Goal: Transaction & Acquisition: Purchase product/service

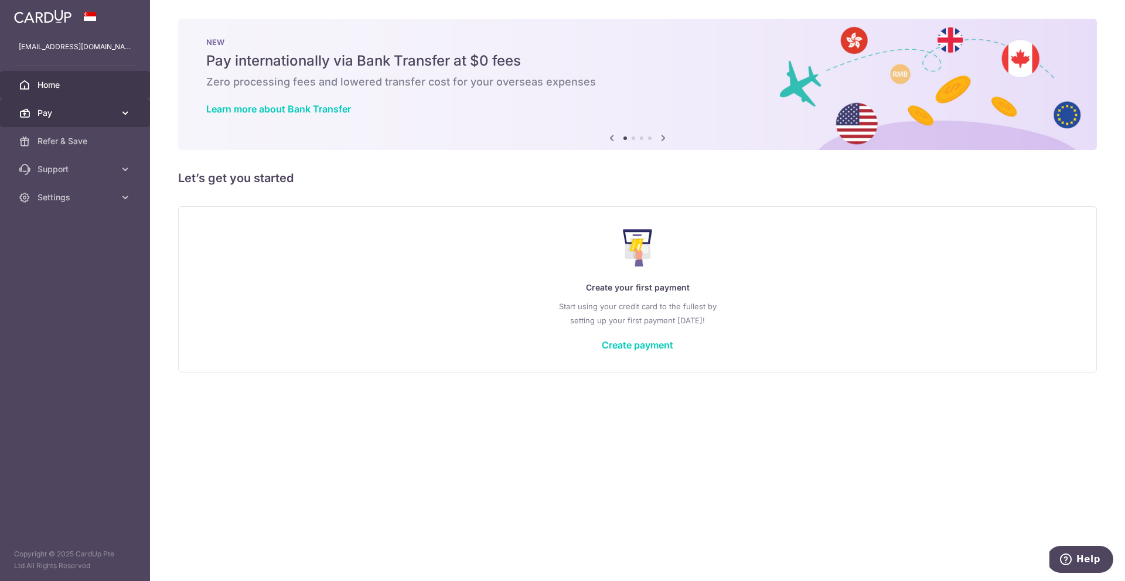
click at [74, 117] on span "Pay" at bounding box center [75, 113] width 77 height 12
click at [614, 337] on div "Create your first payment Start using your credit card to the fullest by settin…" at bounding box center [637, 289] width 889 height 139
click at [614, 342] on link "Create payment" at bounding box center [637, 345] width 71 height 12
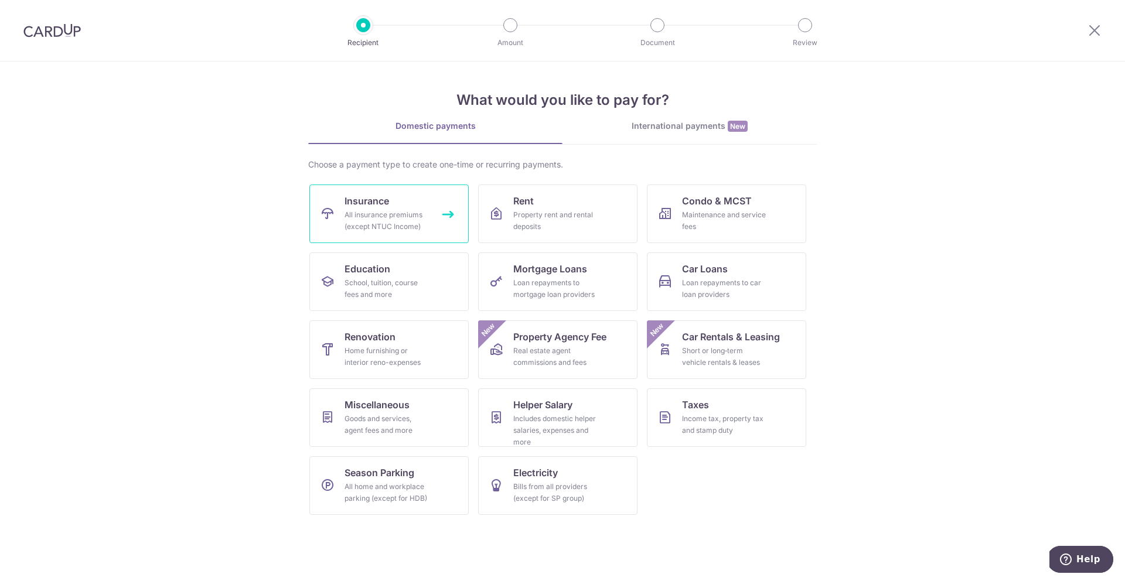
click at [369, 210] on div "All insurance premiums (except NTUC Income)" at bounding box center [386, 220] width 84 height 23
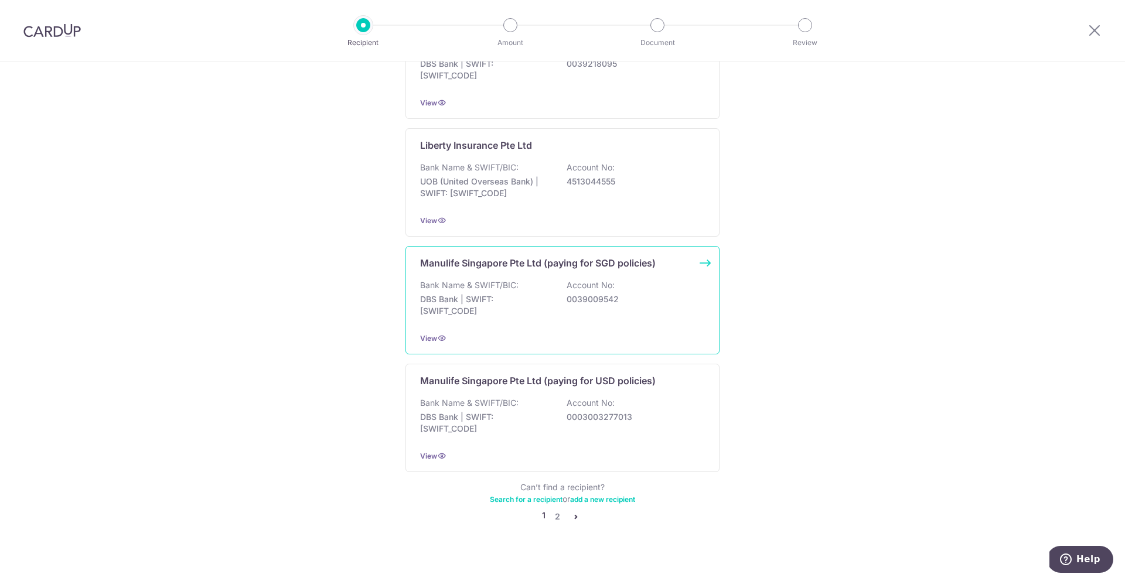
scroll to position [1012, 0]
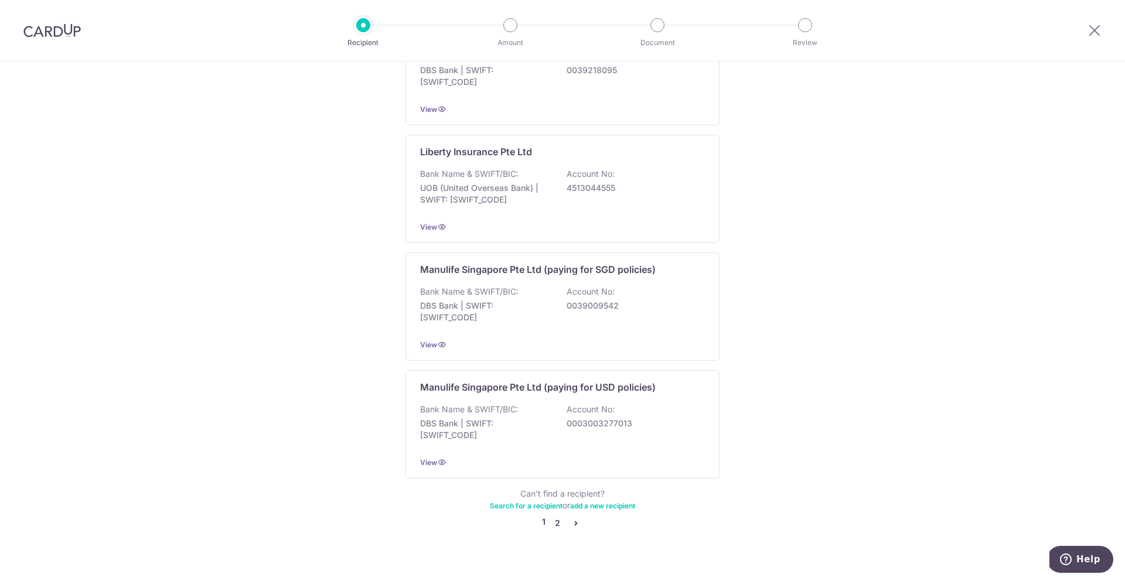
click at [550, 516] on link "2" at bounding box center [557, 523] width 14 height 14
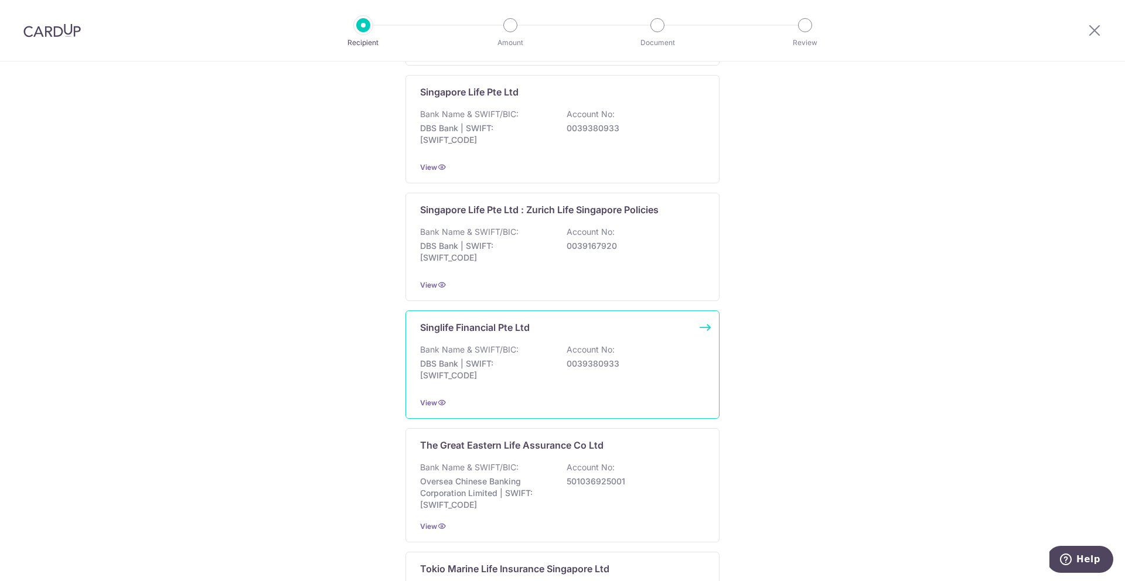
scroll to position [976, 0]
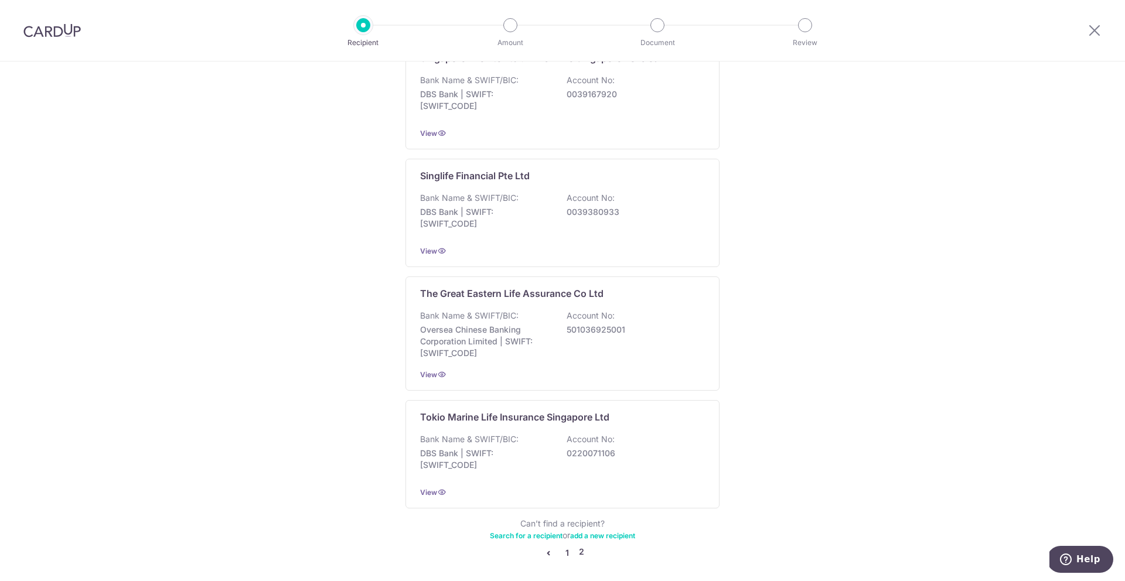
click at [562, 548] on link "1" at bounding box center [567, 553] width 14 height 14
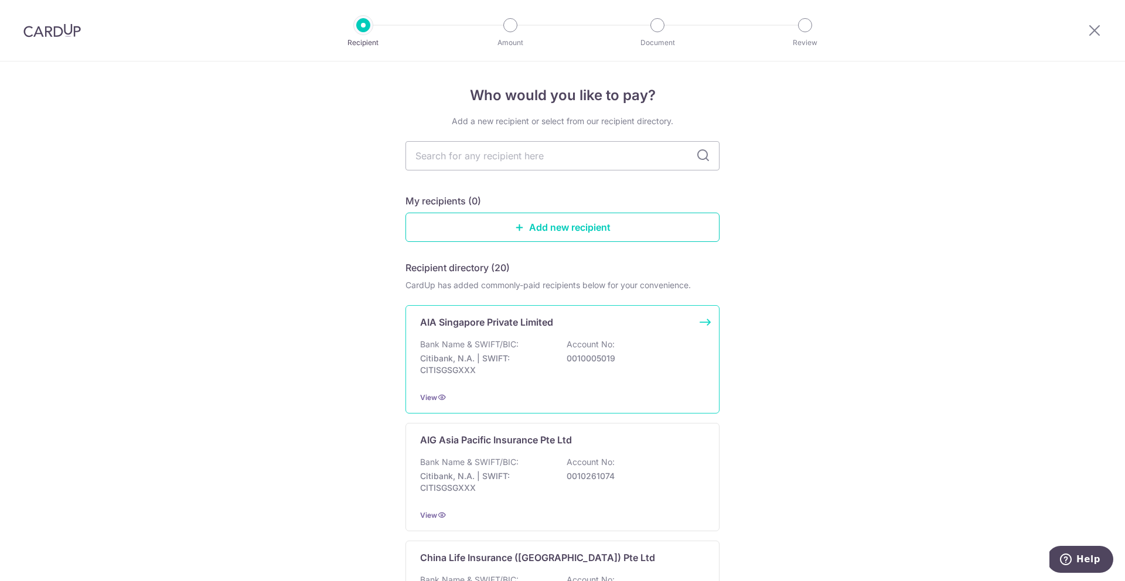
click at [552, 368] on div "Bank Name & SWIFT/BIC: Citibank, N.A. | SWIFT: CITISGSGXXX Account No: 00100050…" at bounding box center [562, 360] width 285 height 43
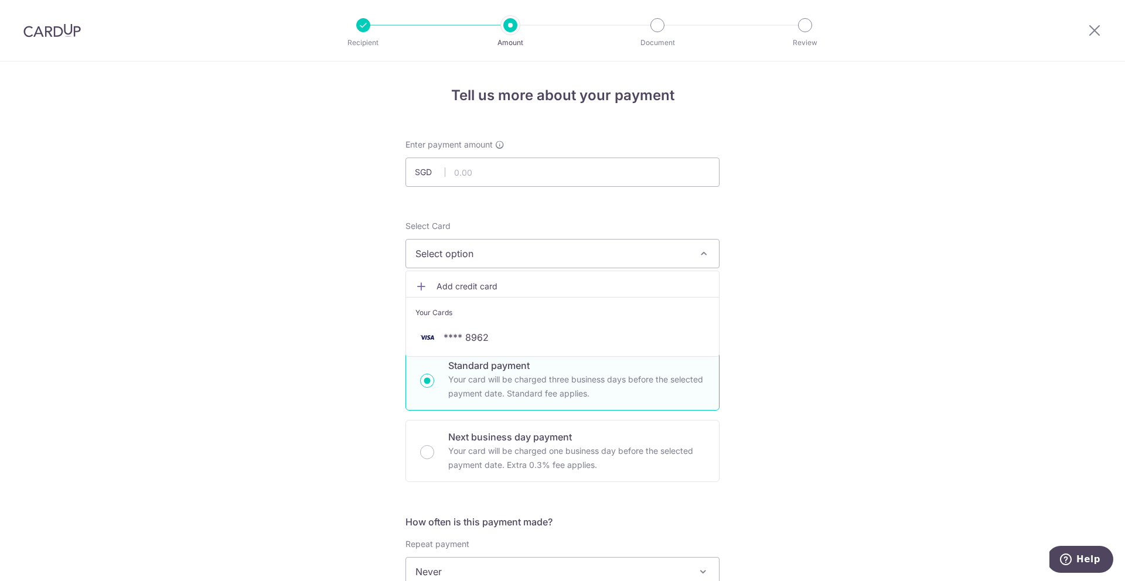
click at [460, 288] on span "Add credit card" at bounding box center [572, 287] width 273 height 12
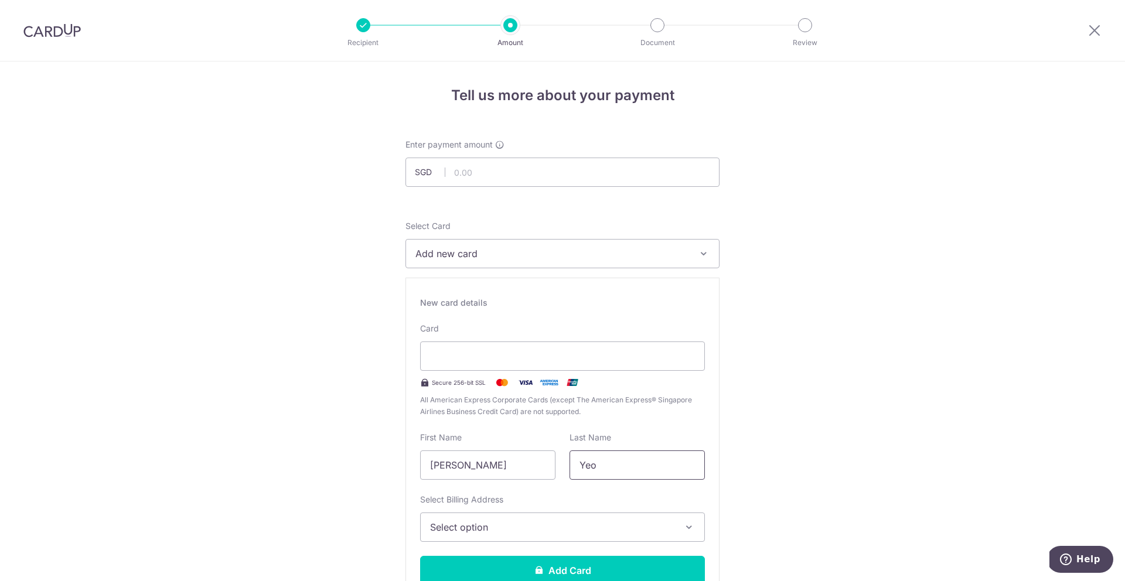
click at [604, 462] on input "Yeo" at bounding box center [636, 464] width 135 height 29
type input "Yeo"
click at [478, 463] on input "[PERSON_NAME]" at bounding box center [487, 464] width 135 height 29
type input "Joshua"
click at [519, 510] on div "Select Billing Address Select option Add Billing Address My Billing Addresses J…" at bounding box center [562, 518] width 285 height 48
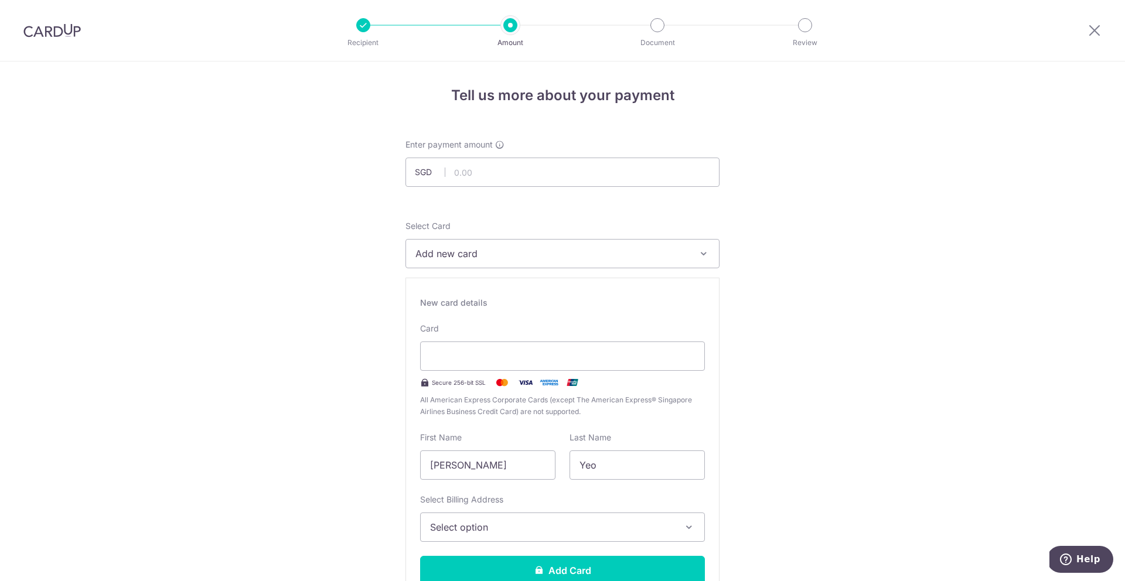
click at [527, 512] on div "Select Billing Address Select option Add Billing Address My Billing Addresses J…" at bounding box center [562, 518] width 285 height 48
click at [534, 519] on button "Select option" at bounding box center [562, 527] width 285 height 29
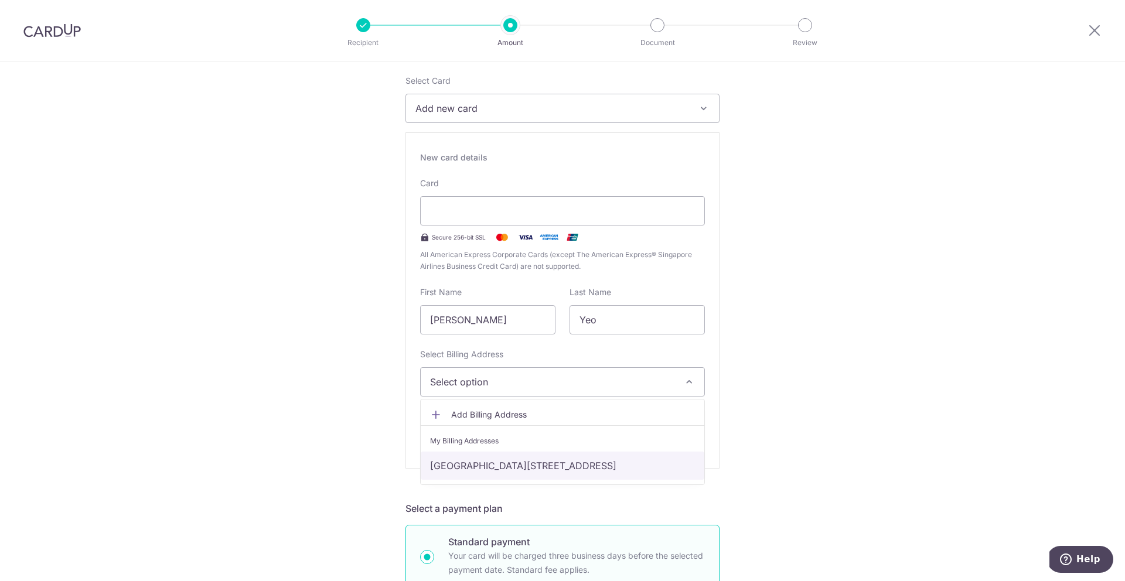
scroll to position [152, 0]
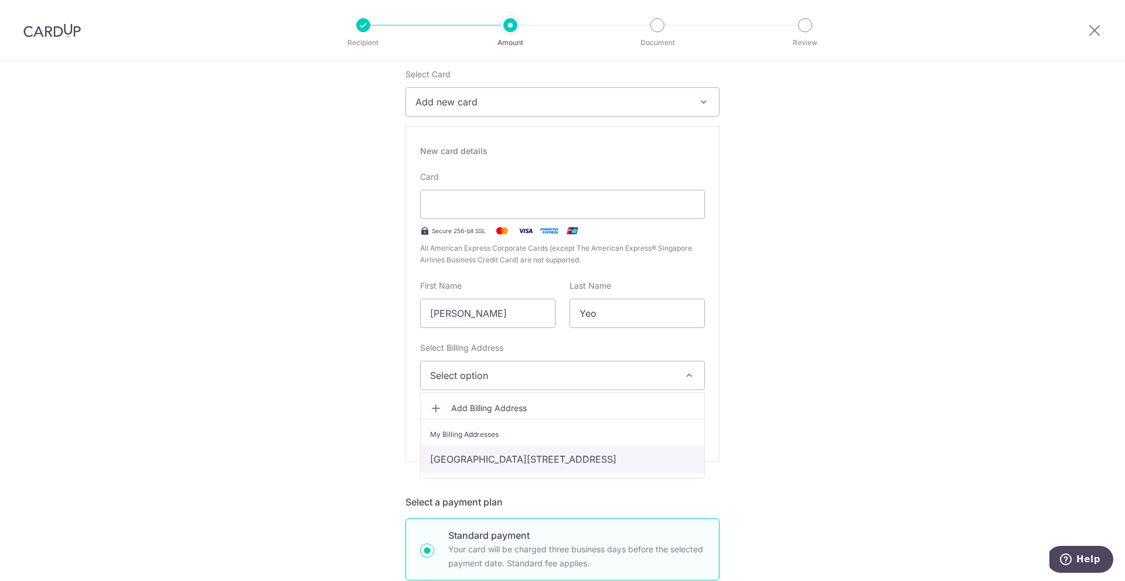
click at [556, 459] on link "[GEOGRAPHIC_DATA][STREET_ADDRESS]" at bounding box center [562, 459] width 283 height 28
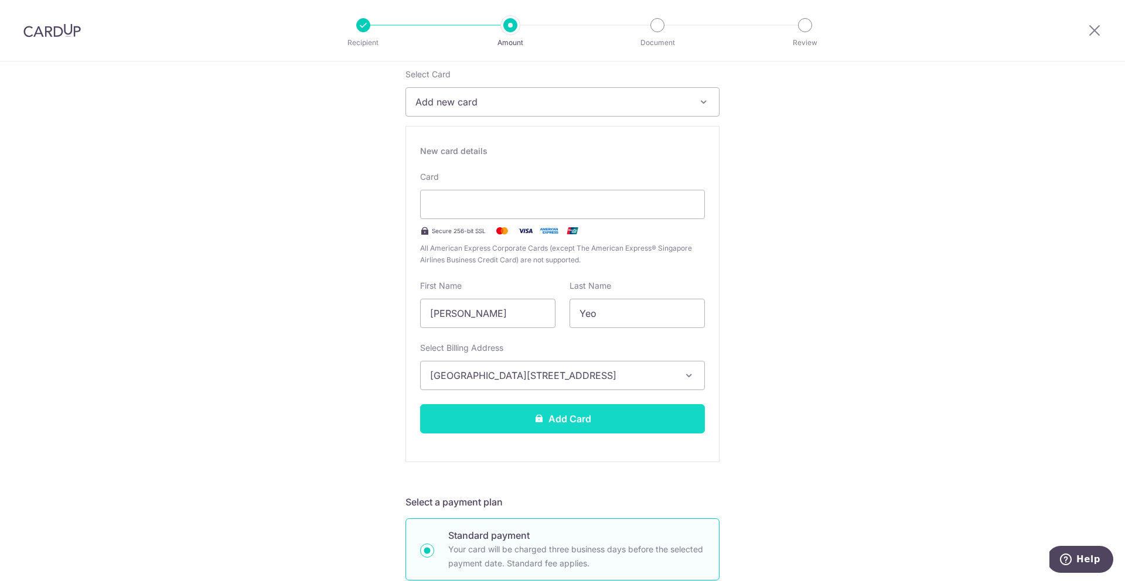
click at [588, 425] on button "Add Card" at bounding box center [562, 418] width 285 height 29
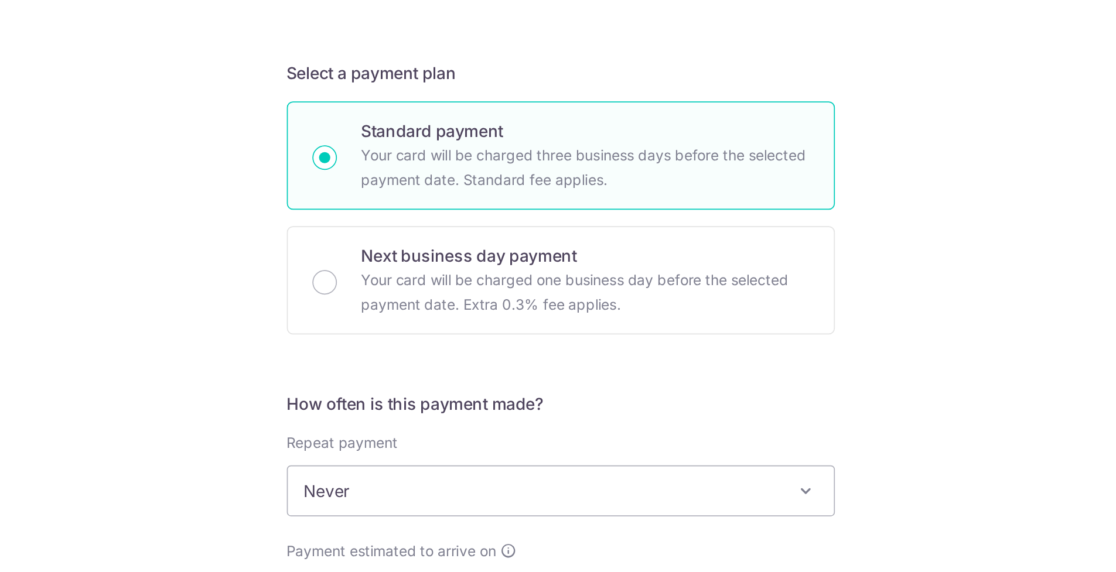
scroll to position [240, 0]
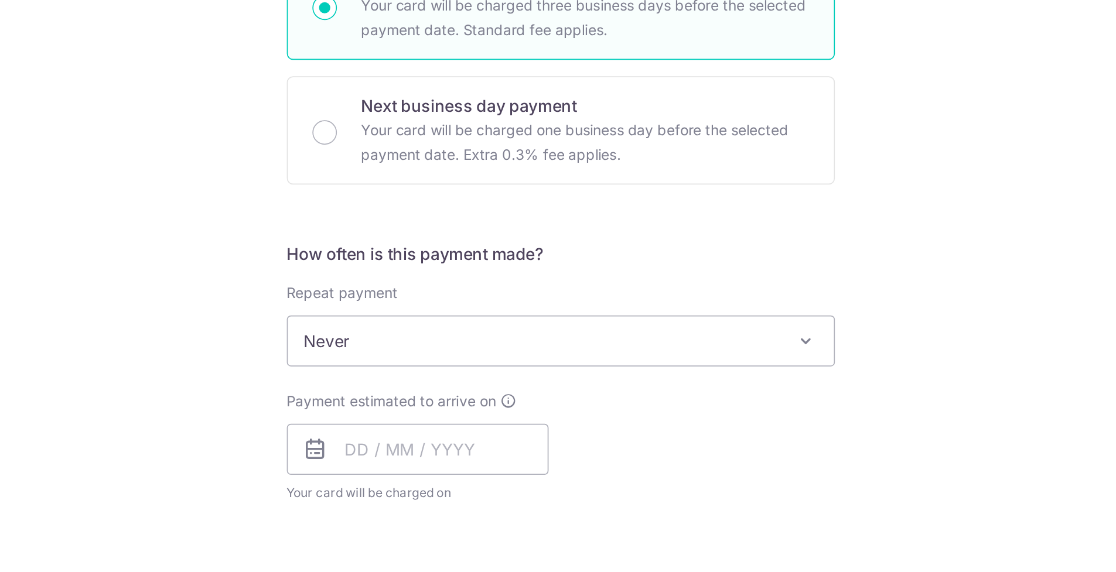
click at [402, 317] on span "Never" at bounding box center [558, 331] width 313 height 28
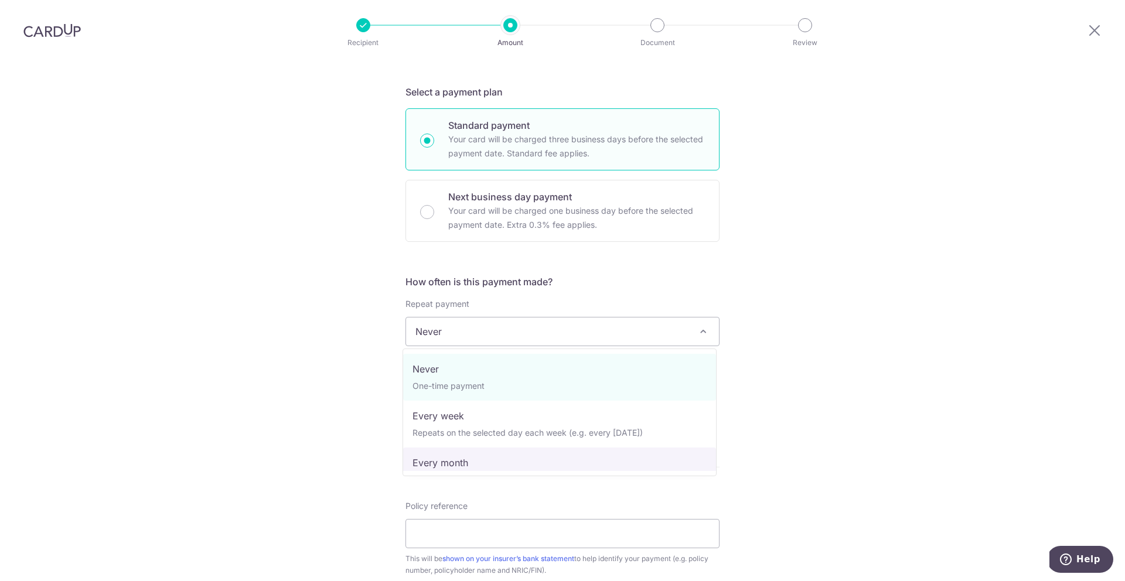
select select "3"
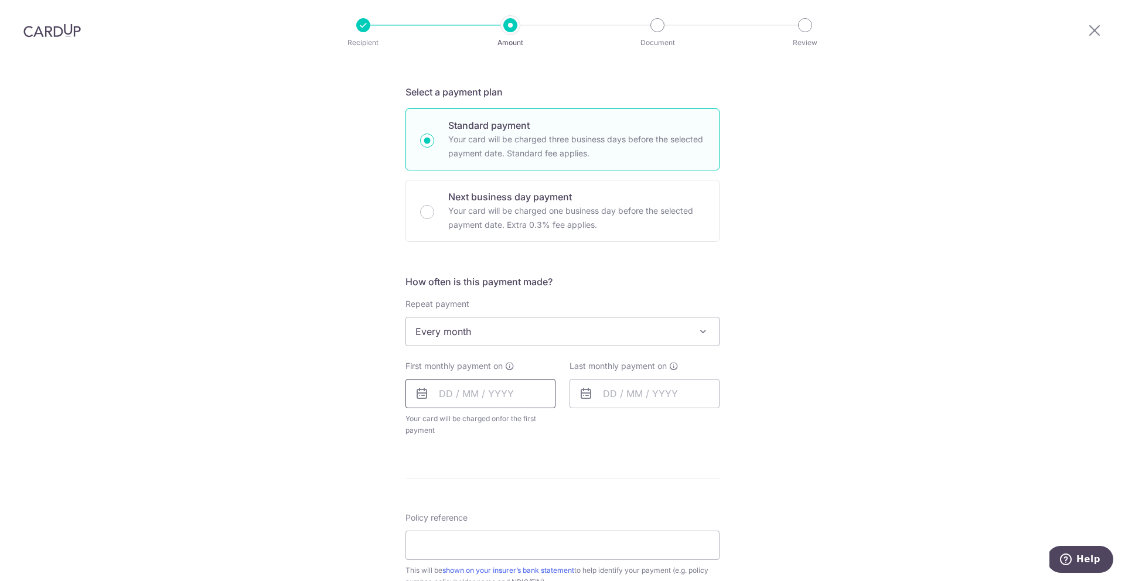
click at [444, 397] on input "text" at bounding box center [480, 393] width 150 height 29
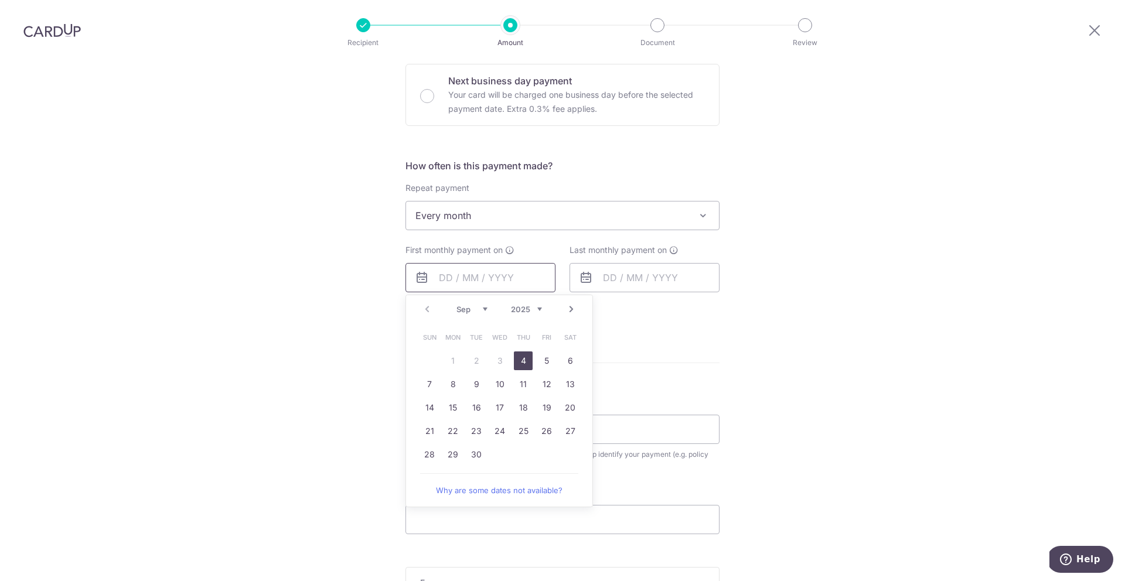
scroll to position [357, 0]
click at [499, 383] on link "10" at bounding box center [499, 383] width 19 height 19
type input "10/09/2025"
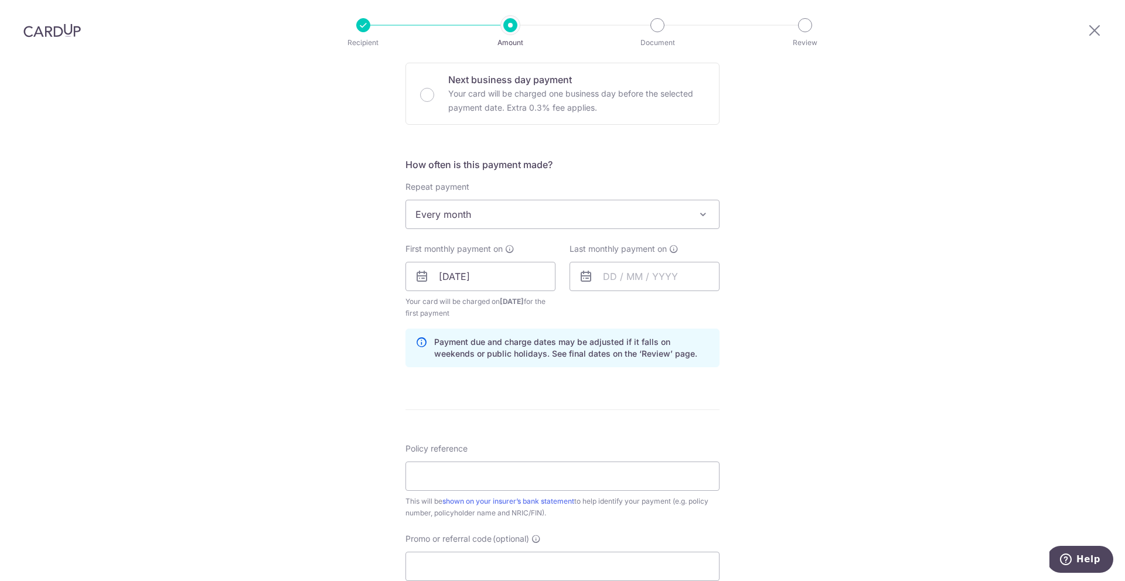
click at [614, 402] on form "Enter payment amount SGD Card added successfully Select Card **** 7610 Add cred…" at bounding box center [562, 275] width 314 height 987
click at [476, 474] on input "Policy reference" at bounding box center [562, 476] width 314 height 29
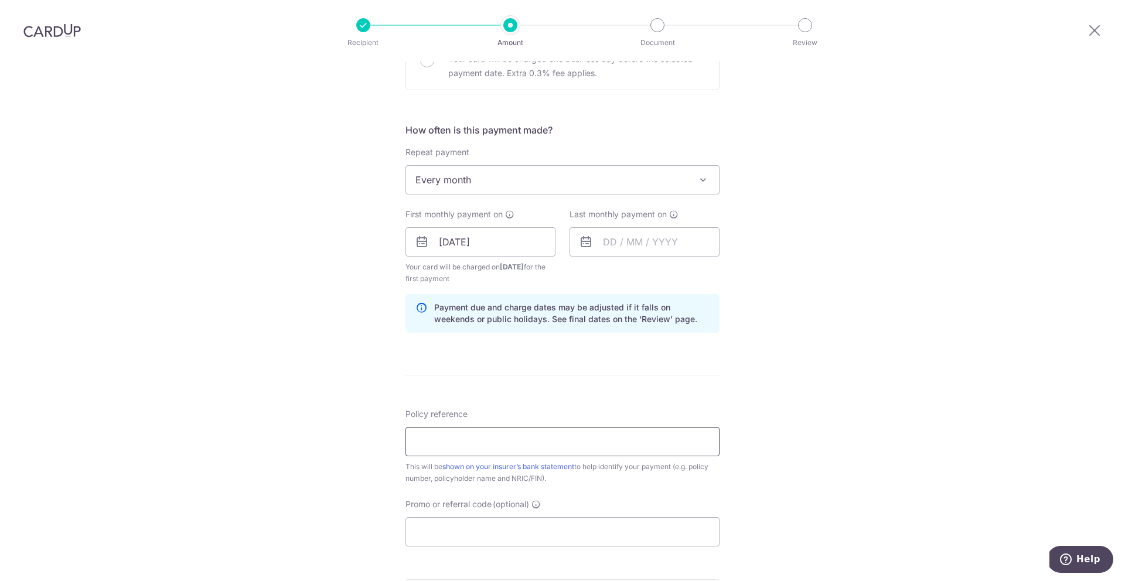
scroll to position [476, 0]
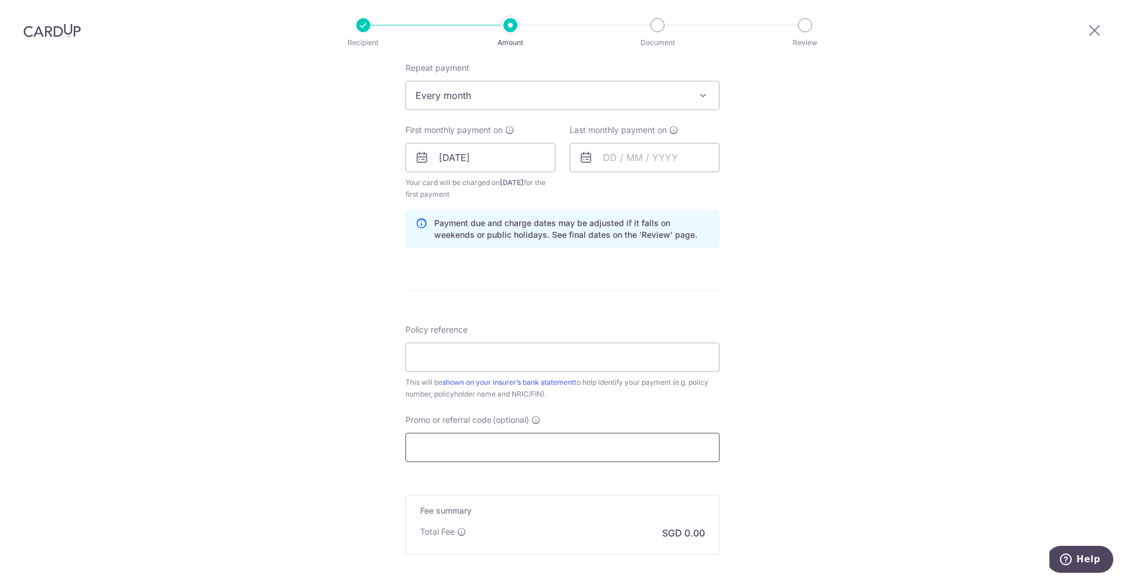
click at [513, 449] on input "Promo or referral code (optional)" at bounding box center [562, 447] width 314 height 29
paste input "4565982032077610"
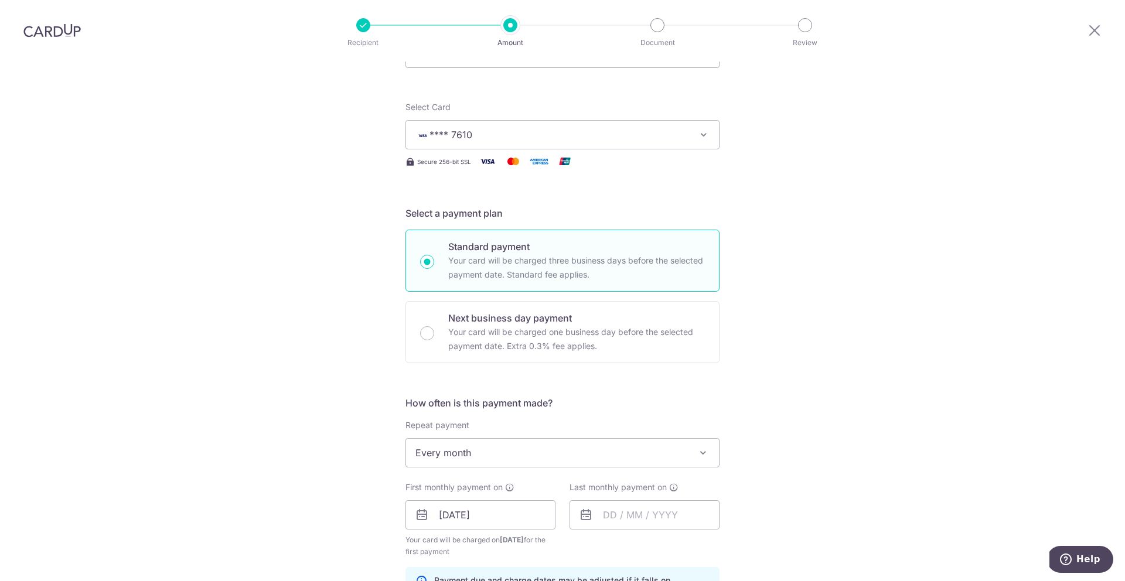
scroll to position [0, 0]
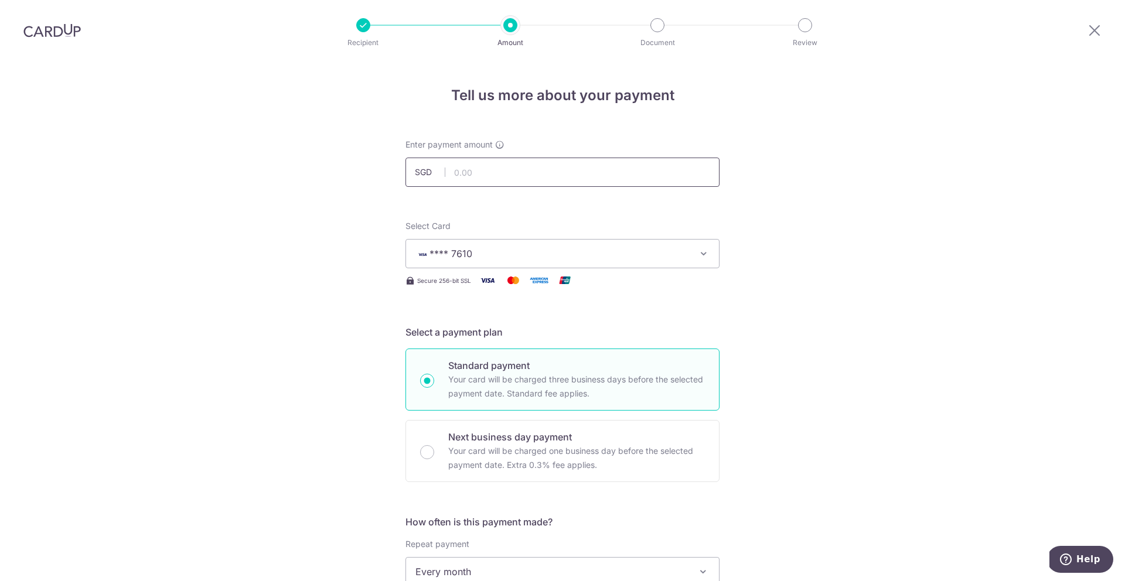
type input "4565982032077610"
click at [465, 168] on input "text" at bounding box center [562, 172] width 314 height 29
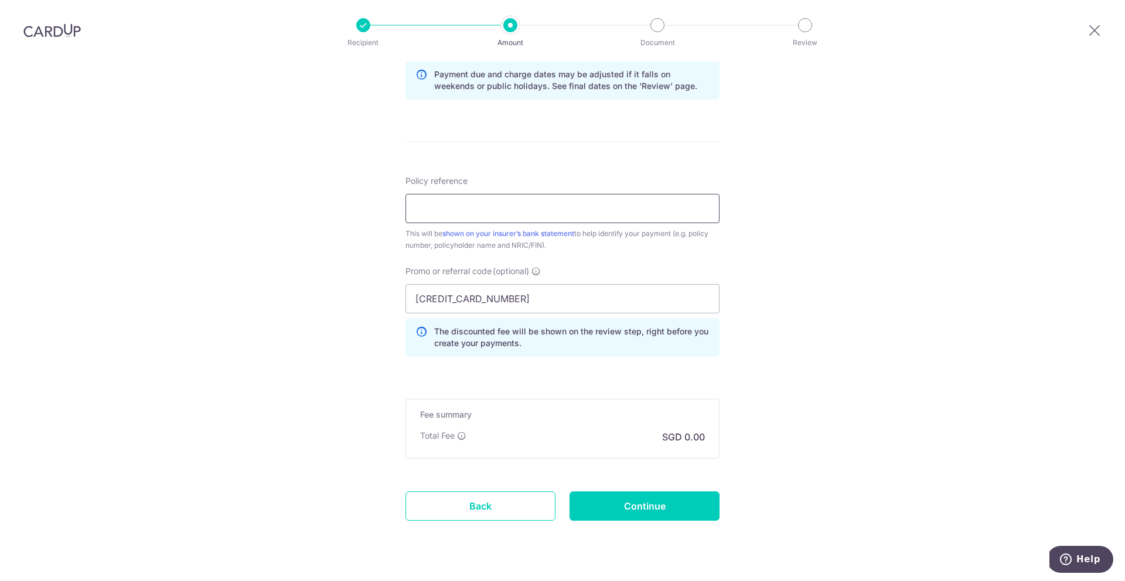
type input "400.00"
click at [428, 206] on input "Policy reference" at bounding box center [562, 208] width 314 height 29
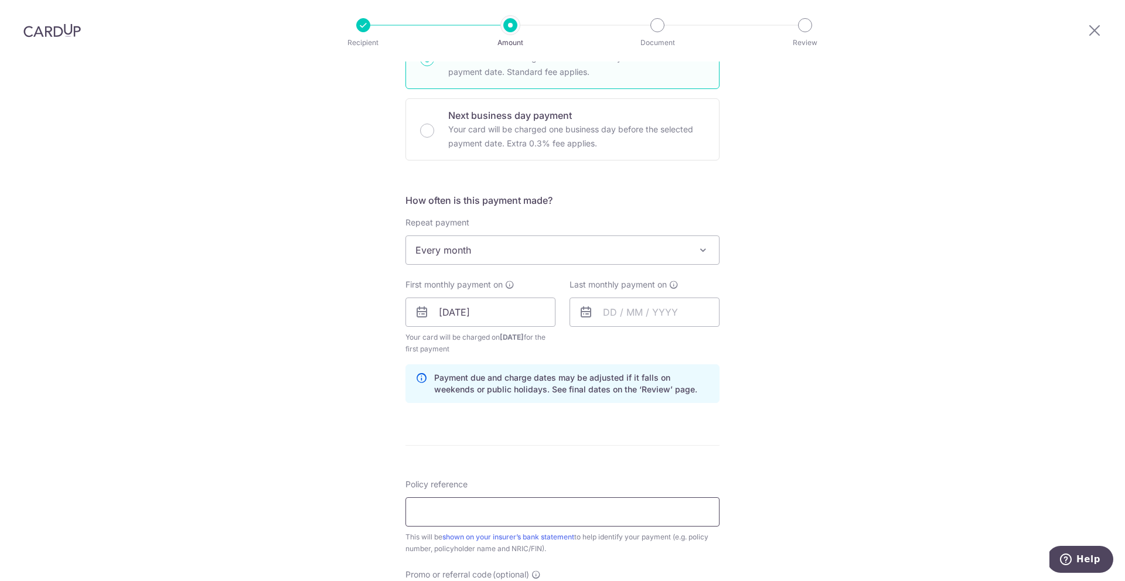
scroll to position [408, 0]
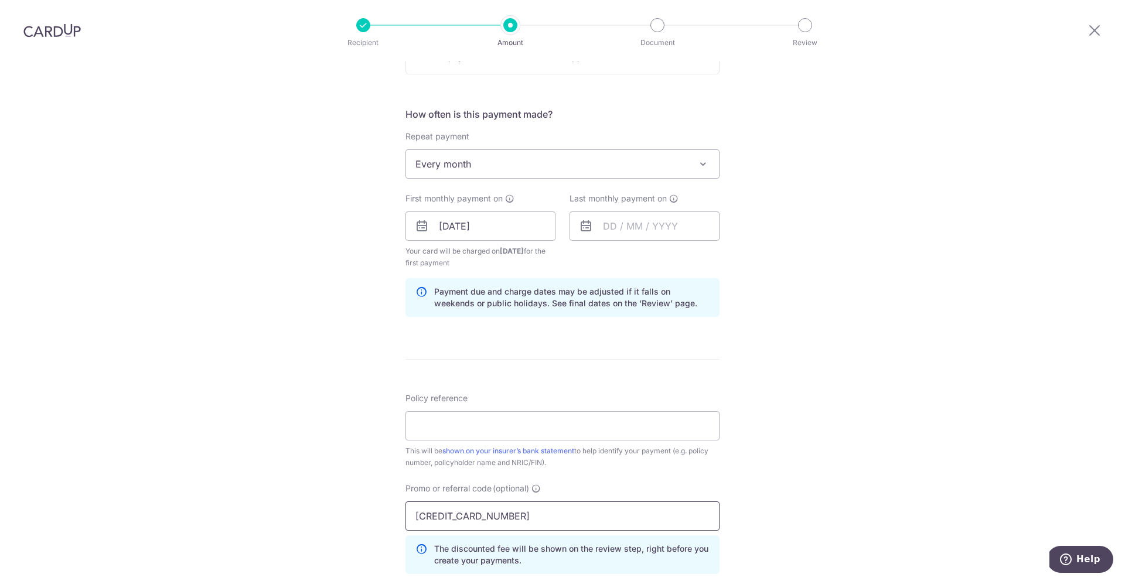
drag, startPoint x: 525, startPoint y: 519, endPoint x: 356, endPoint y: 528, distance: 169.0
click at [356, 528] on div "Tell us more about your payment Enter payment amount SGD 400.00 400.00 Card add…" at bounding box center [562, 240] width 1125 height 1172
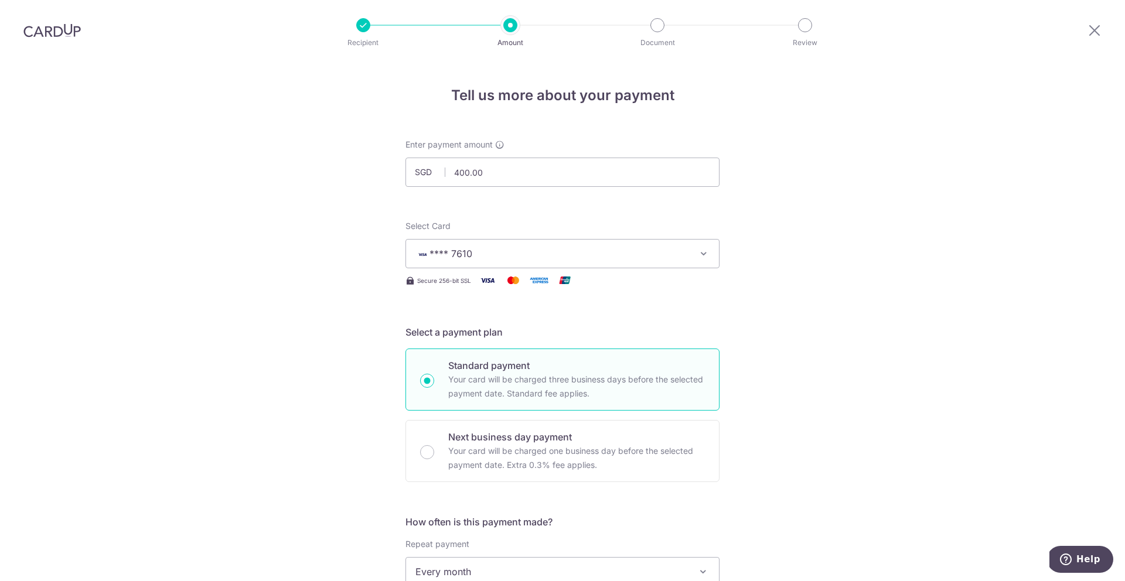
scroll to position [609, 0]
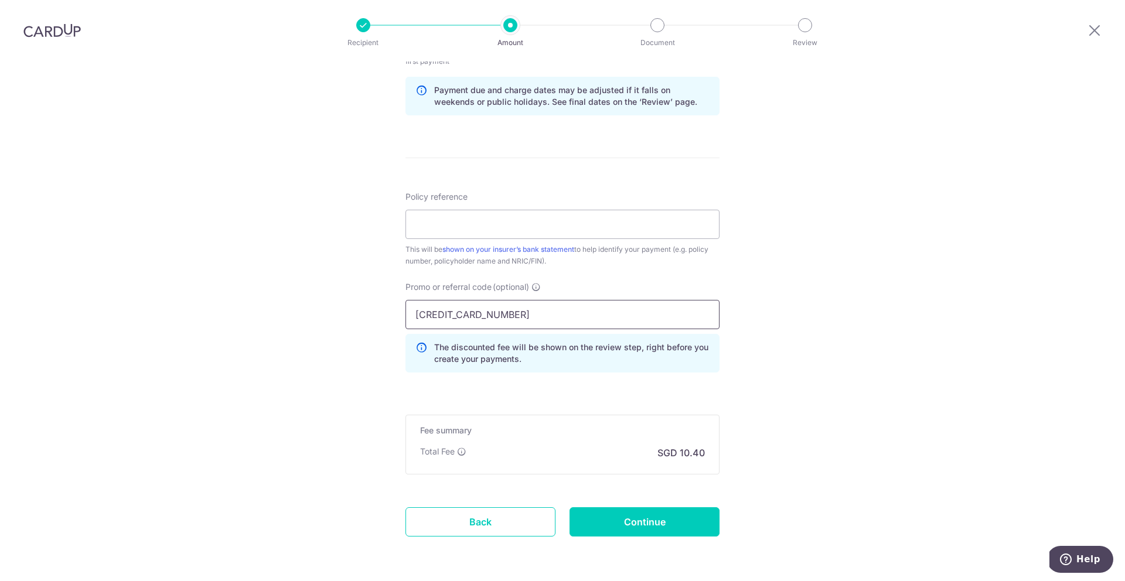
drag, startPoint x: 470, startPoint y: 319, endPoint x: 392, endPoint y: 314, distance: 77.5
click at [392, 314] on div "Tell us more about your payment Enter payment amount SGD 400.00 400.00 Card add…" at bounding box center [562, 38] width 1125 height 1172
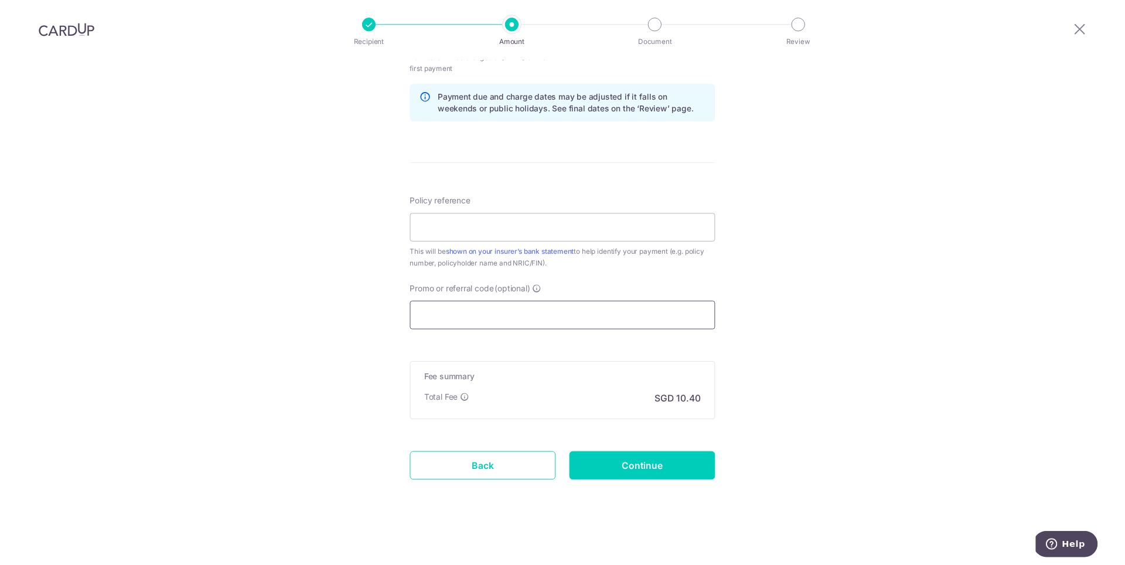
scroll to position [600, 0]
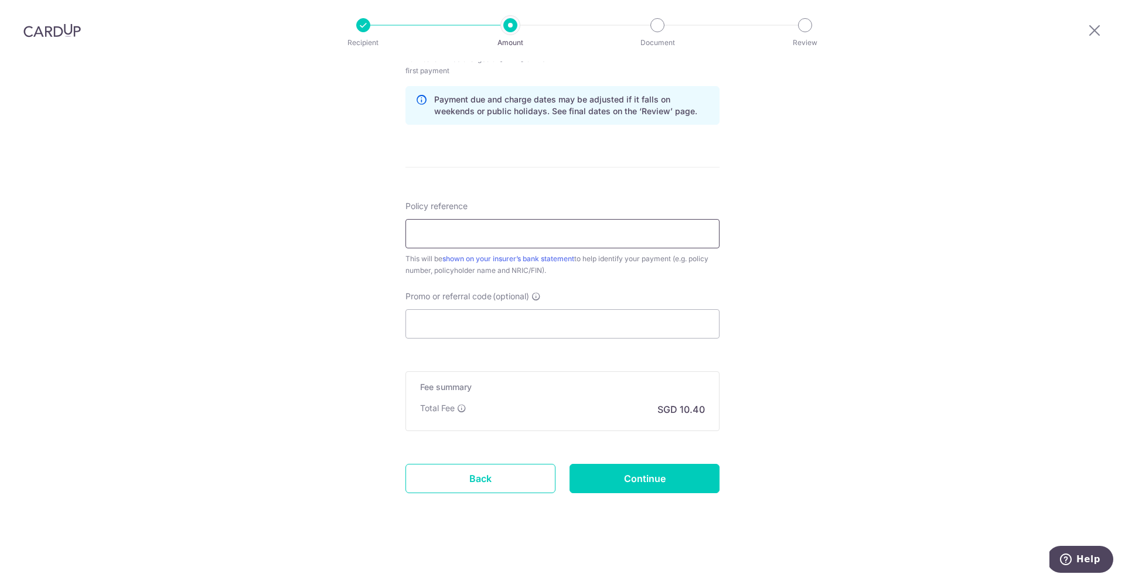
click at [439, 239] on input "Policy reference" at bounding box center [562, 233] width 314 height 29
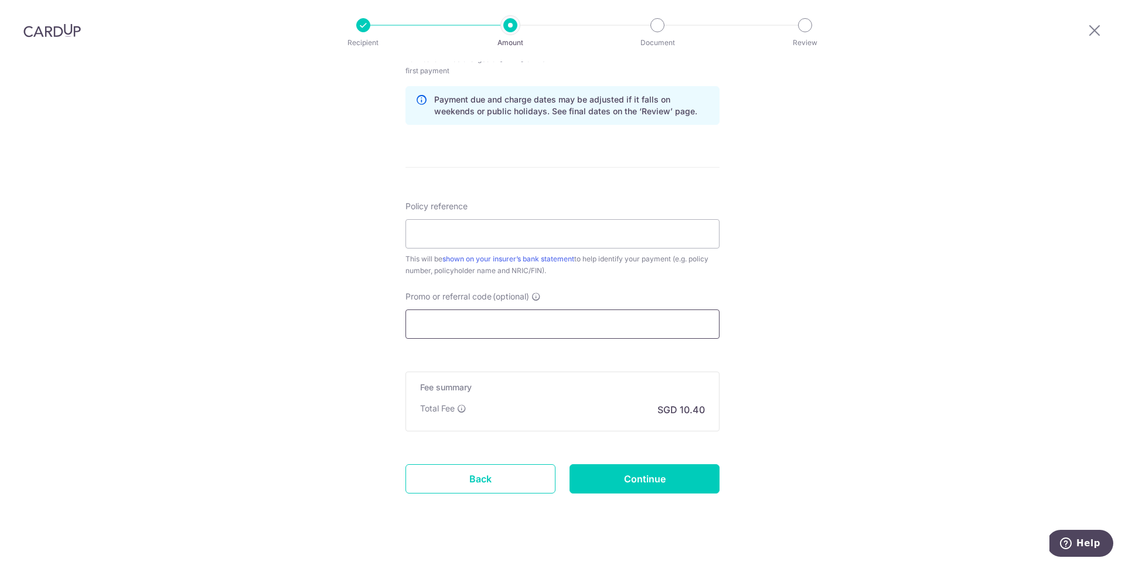
click at [455, 316] on input "Promo or referral code (optional)" at bounding box center [562, 323] width 314 height 29
paste input "MILELION"
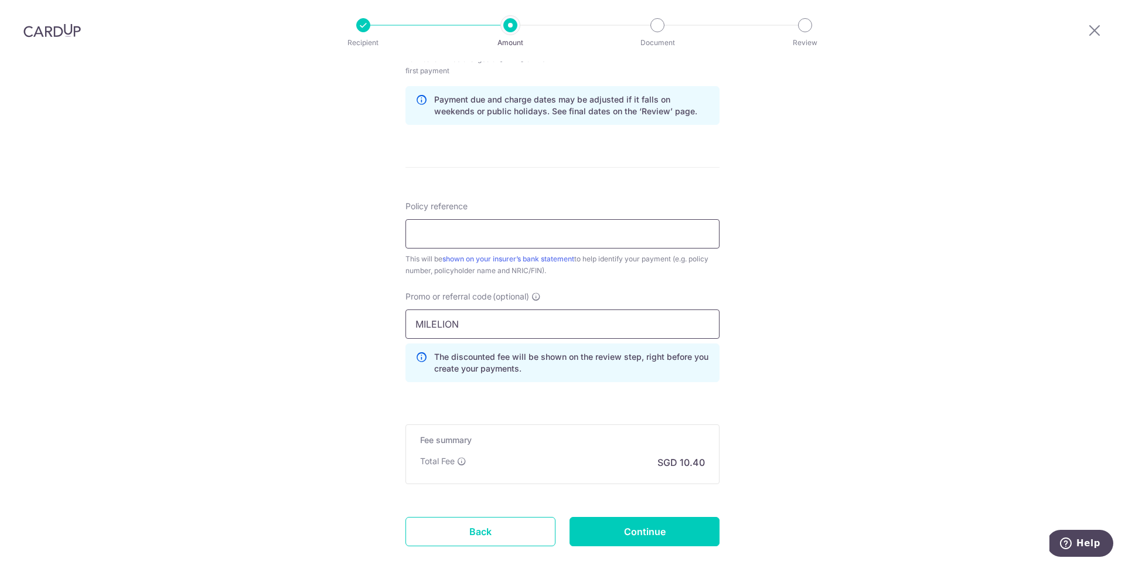
type input "MILELION"
click at [474, 235] on input "Policy reference" at bounding box center [562, 233] width 314 height 29
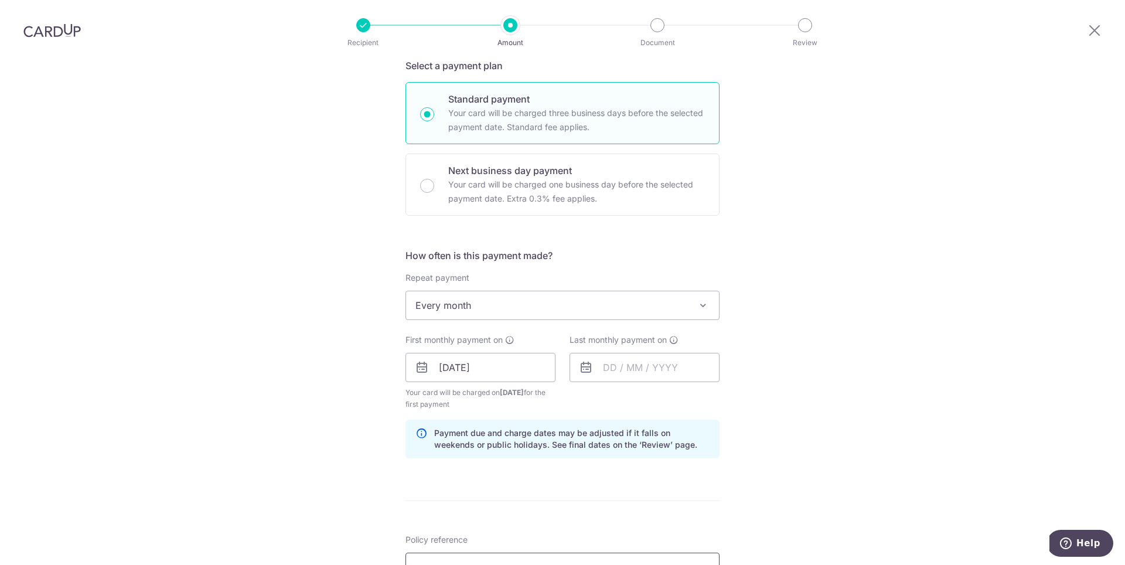
scroll to position [669, 0]
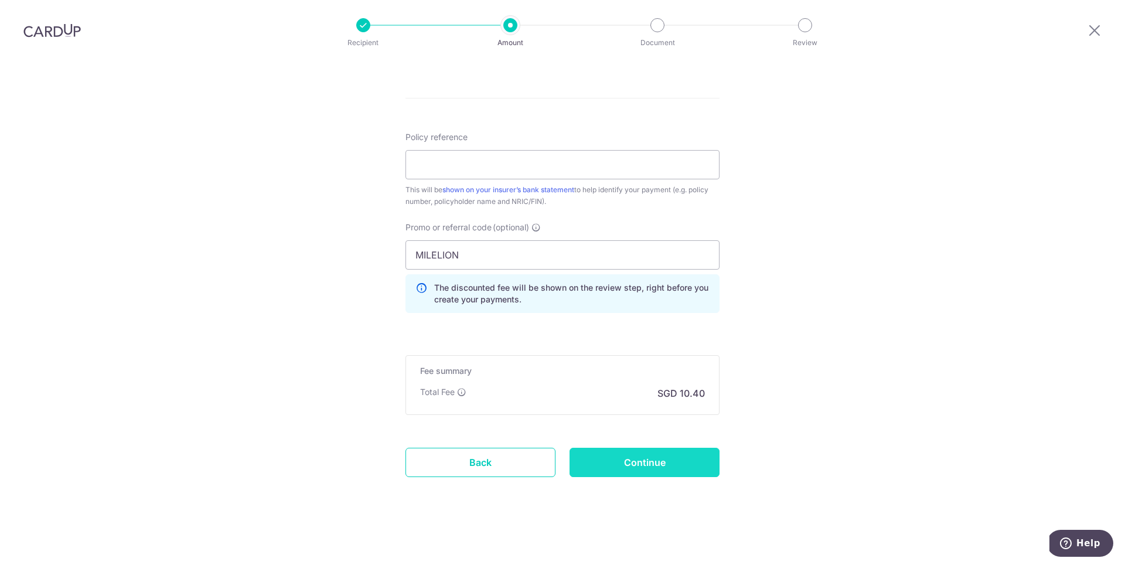
click at [662, 467] on input "Continue" at bounding box center [644, 462] width 150 height 29
type input "Create Schedule"
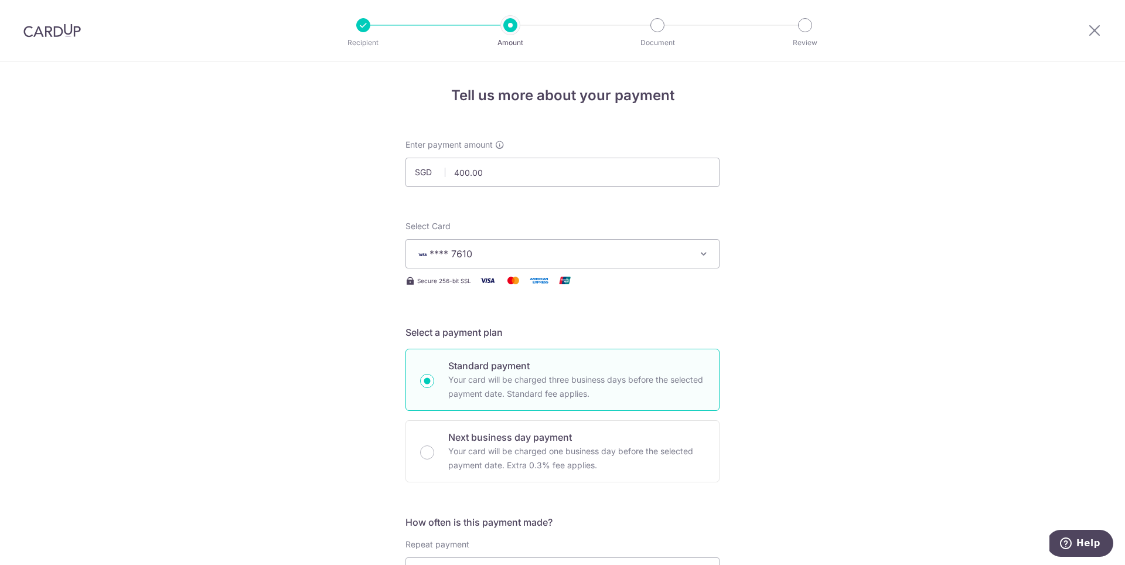
scroll to position [592, 0]
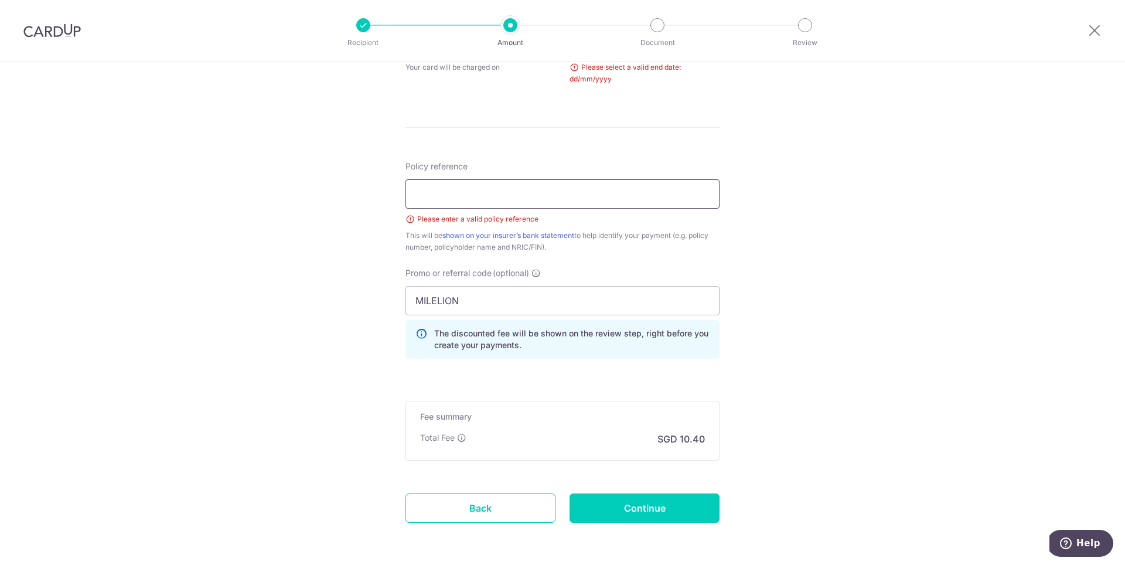
click at [493, 193] on input "Policy reference" at bounding box center [562, 193] width 314 height 29
type input "U126475739"
click at [519, 304] on input "MILELION" at bounding box center [562, 300] width 314 height 29
click at [676, 515] on input "Continue" at bounding box center [644, 507] width 150 height 29
type input "Create Schedule"
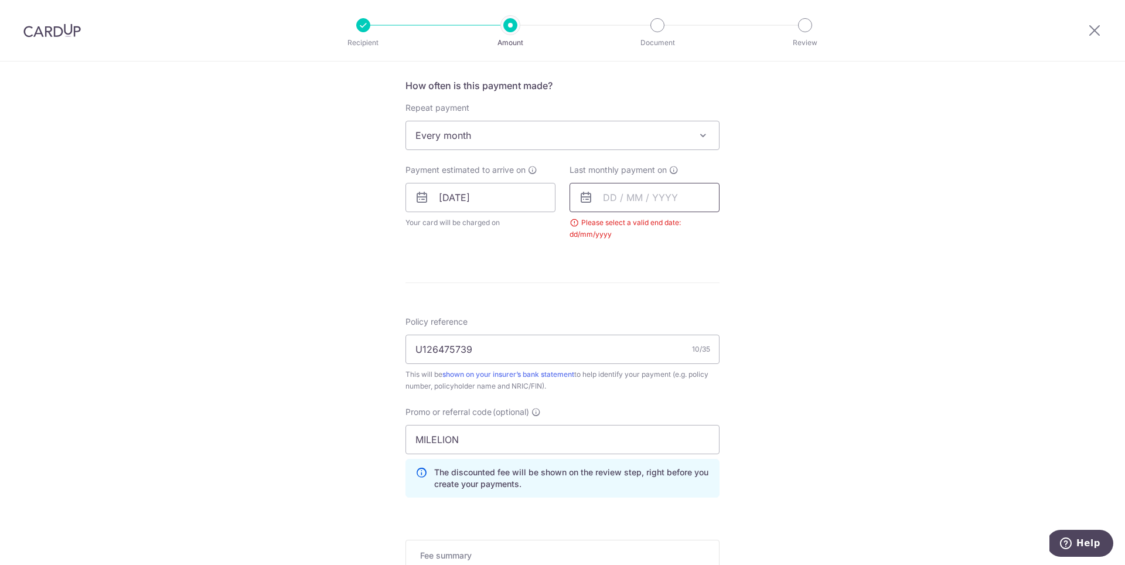
click at [661, 202] on input "text" at bounding box center [644, 197] width 150 height 29
click at [661, 197] on input "text" at bounding box center [644, 197] width 150 height 29
click at [610, 195] on input "text" at bounding box center [644, 197] width 150 height 29
click at [849, 261] on div "Tell us more about your payment Enter payment amount SGD 400.00 400.00 Select C…" at bounding box center [562, 187] width 1125 height 1124
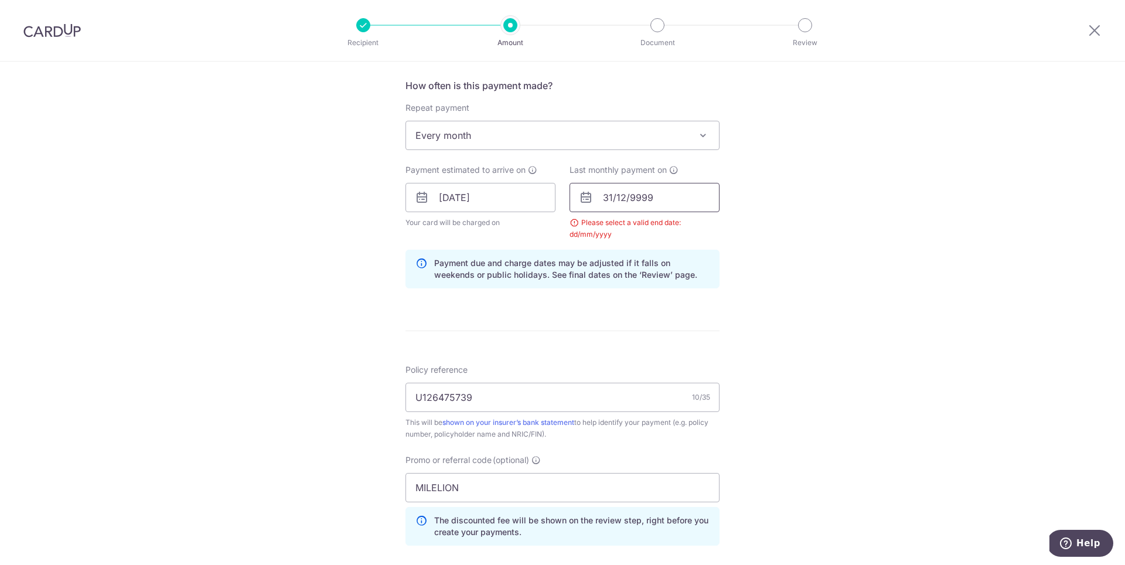
click at [685, 206] on input "31/12/9999" at bounding box center [644, 197] width 150 height 29
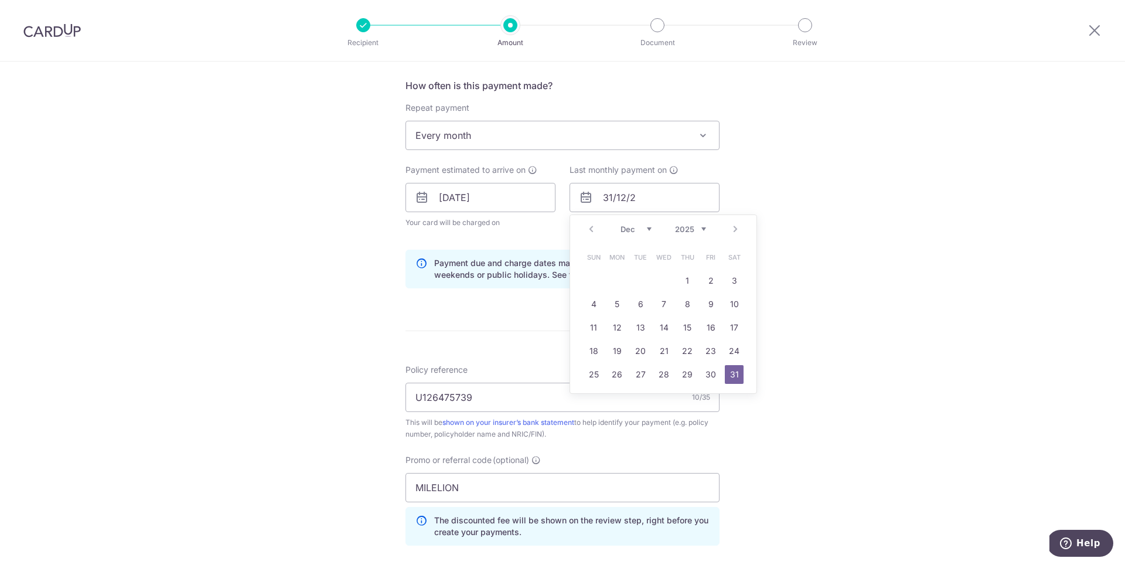
click at [694, 223] on div "Prev Next Jan Feb Mar Apr May Jun Jul Aug Sep Oct Nov Dec 2025 2026 2027 2028 2…" at bounding box center [663, 229] width 186 height 28
click at [614, 399] on link "31" at bounding box center [616, 397] width 19 height 19
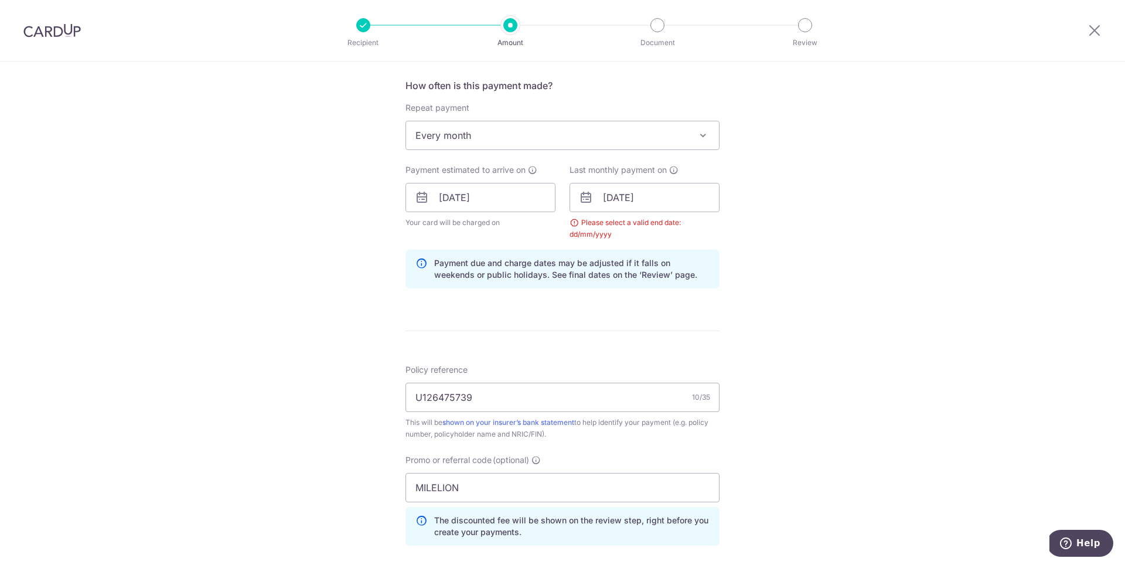
click at [840, 311] on div "Tell us more about your payment Enter payment amount SGD 400.00 400.00 Select C…" at bounding box center [562, 211] width 1125 height 1172
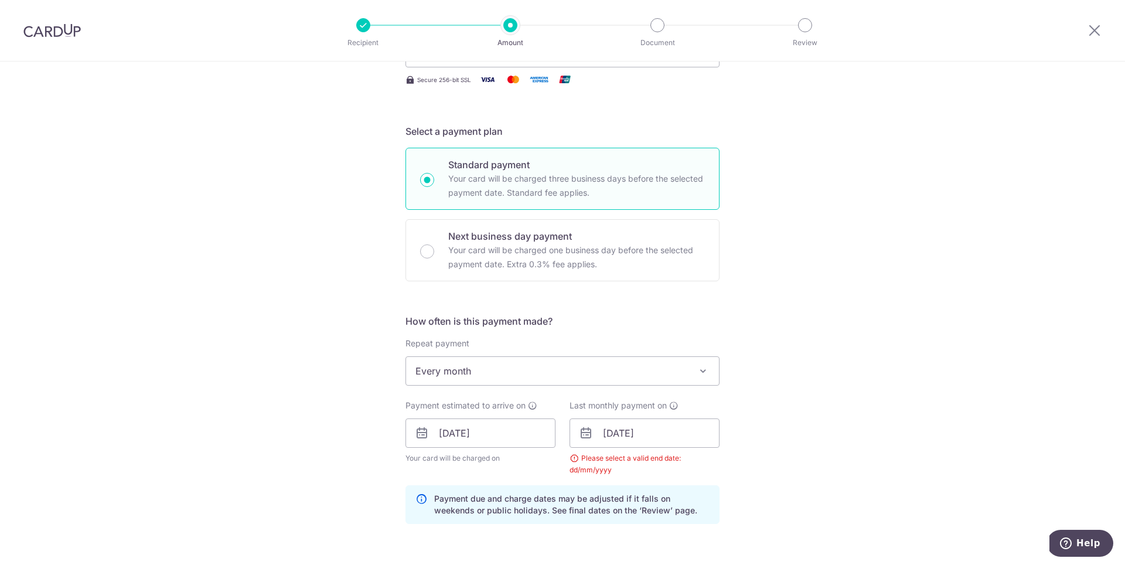
scroll to position [186, 0]
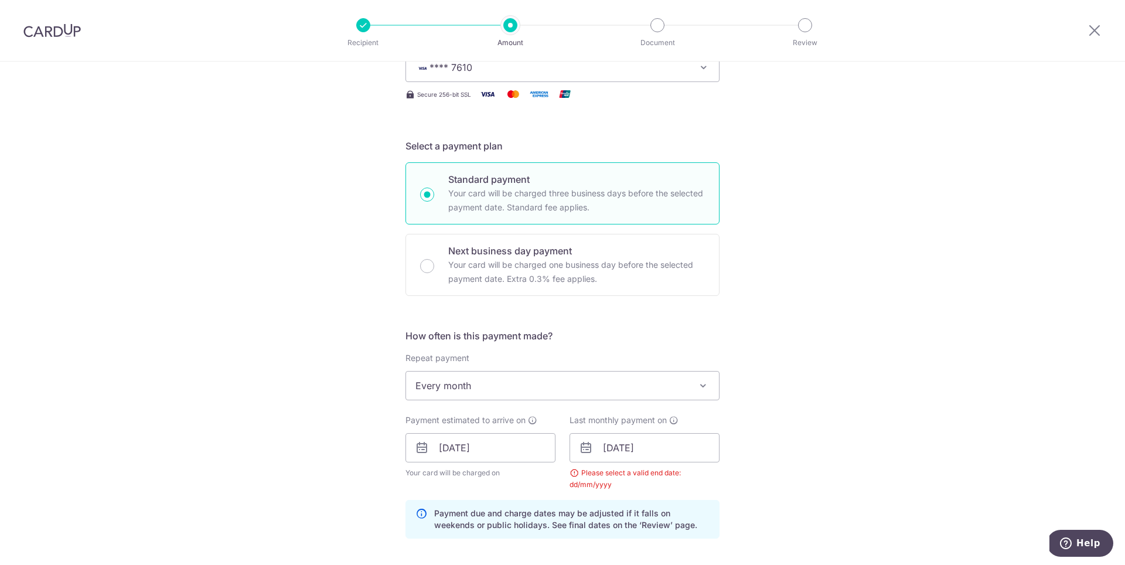
click at [753, 324] on div "Tell us more about your payment Enter payment amount SGD 400.00 400.00 Select C…" at bounding box center [562, 461] width 1125 height 1172
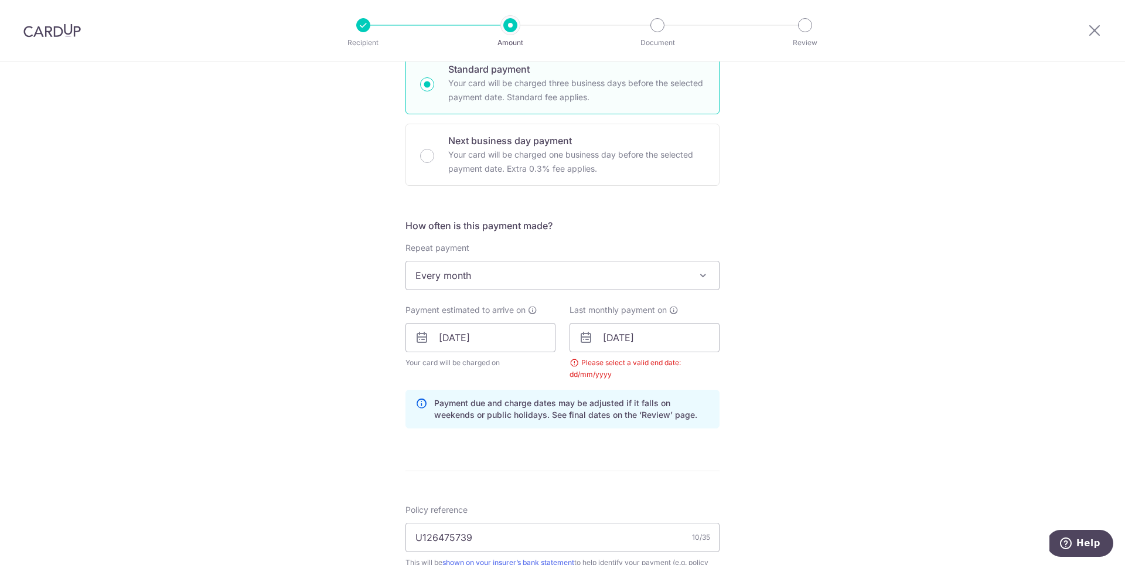
scroll to position [368, 0]
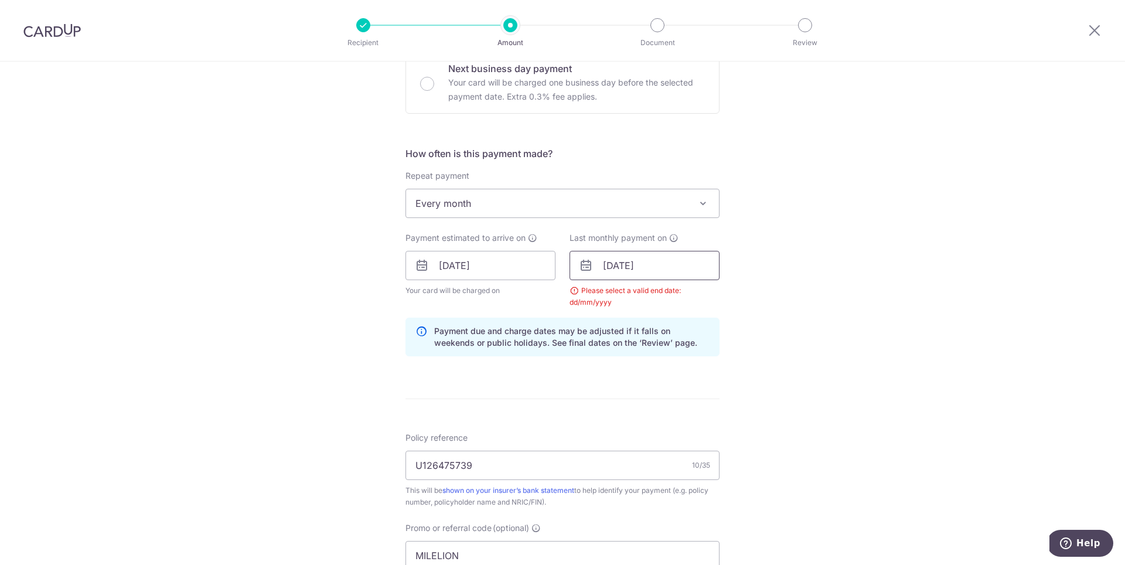
click at [630, 272] on input "31/12/2035" at bounding box center [644, 265] width 150 height 29
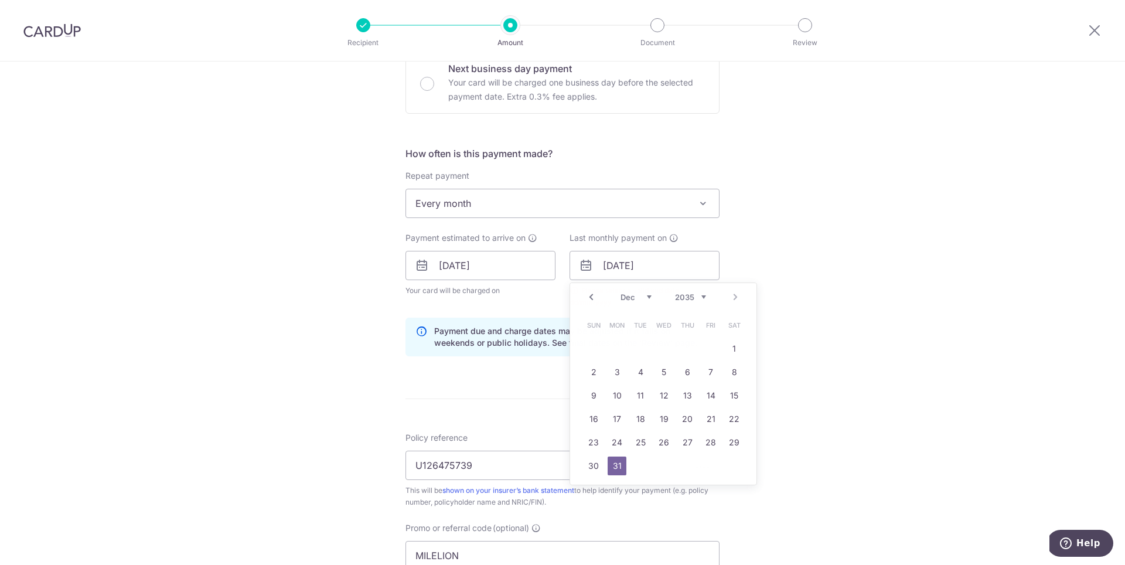
click at [785, 234] on div "Tell us more about your payment Enter payment amount SGD 400.00 400.00 Select C…" at bounding box center [562, 279] width 1125 height 1172
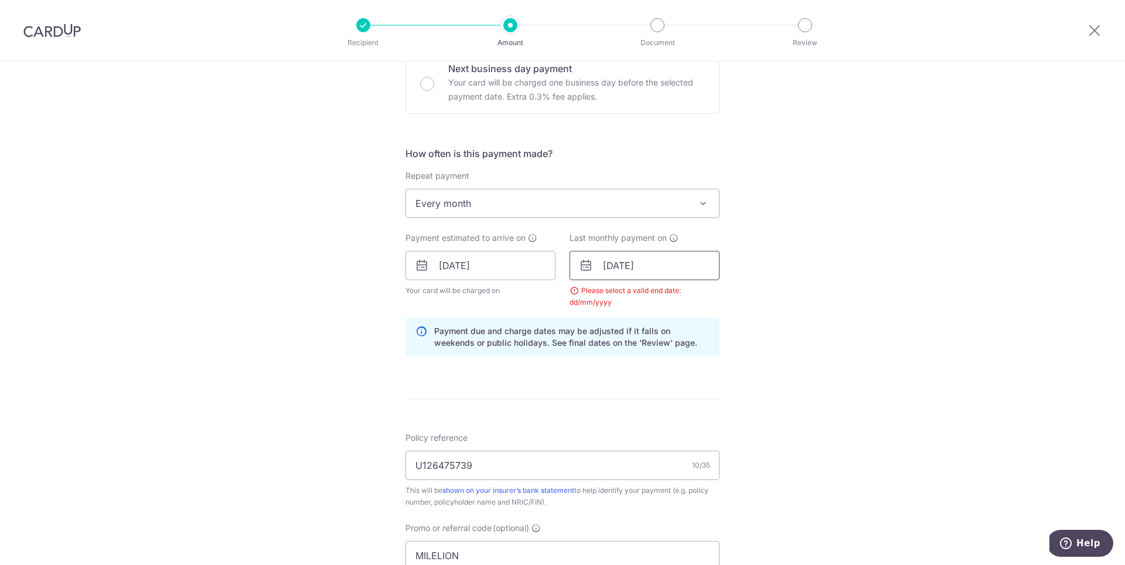
click at [649, 264] on input "31/12/2035" at bounding box center [644, 265] width 150 height 29
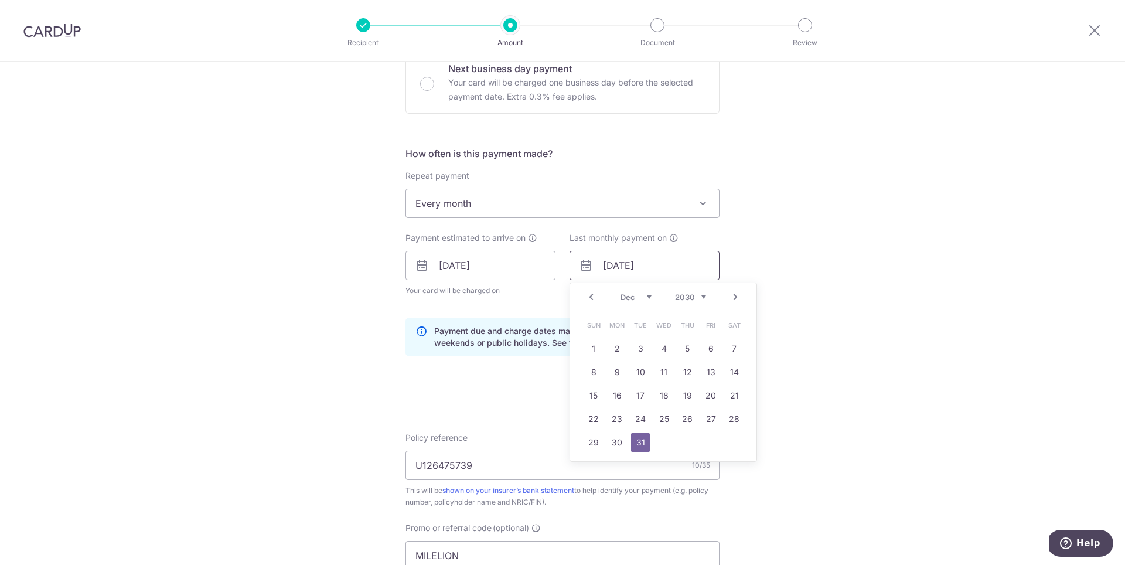
type input "31/12/2030"
click at [637, 450] on link "31" at bounding box center [640, 442] width 19 height 19
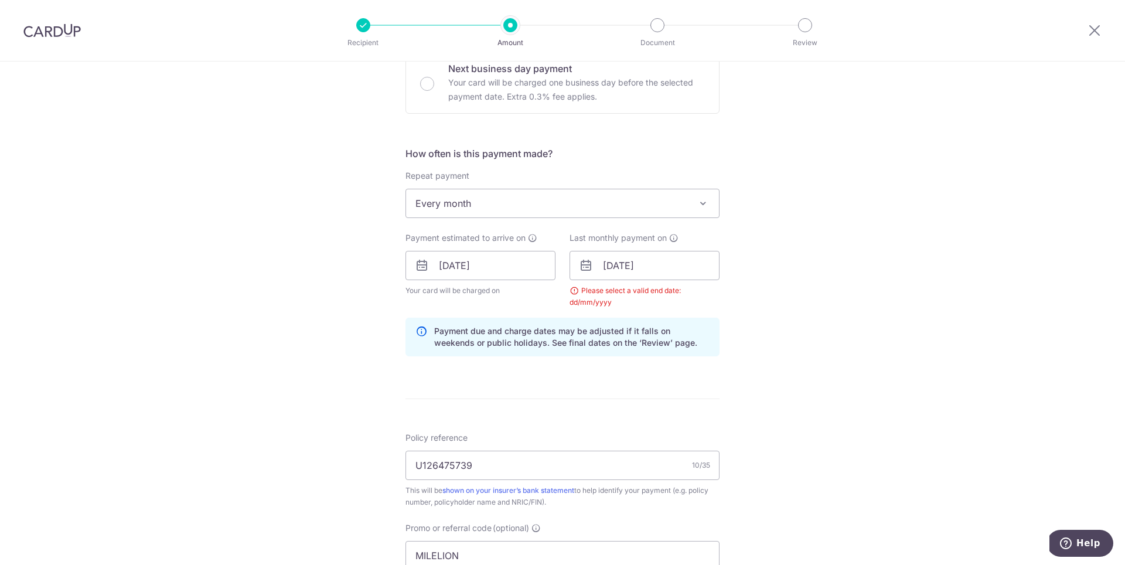
click at [811, 373] on div "Tell us more about your payment Enter payment amount SGD 400.00 400.00 Select C…" at bounding box center [562, 279] width 1125 height 1172
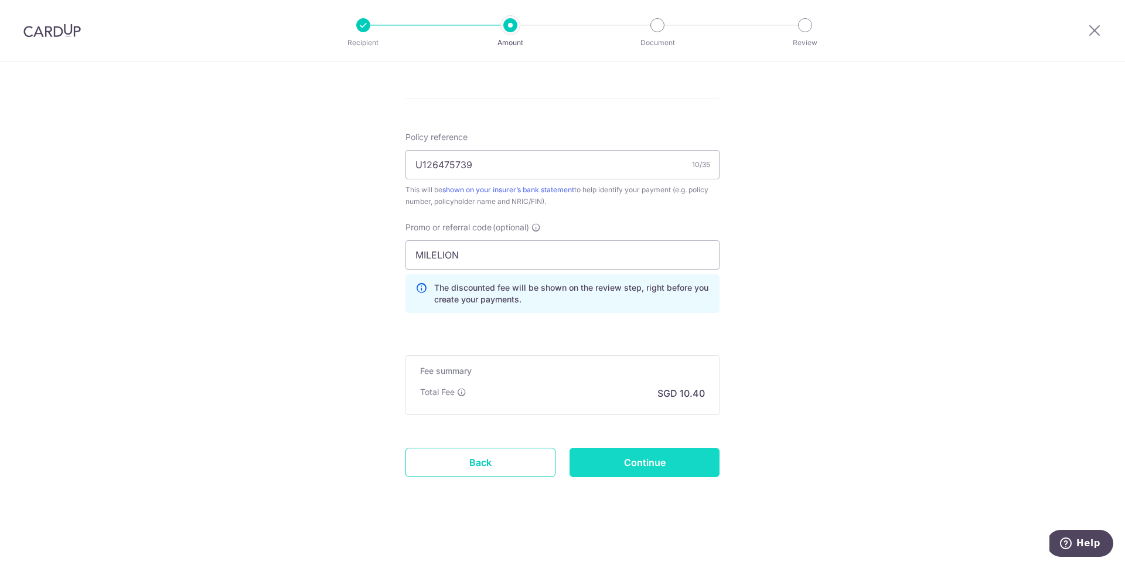
click at [689, 461] on input "Continue" at bounding box center [644, 462] width 150 height 29
type input "Create Schedule"
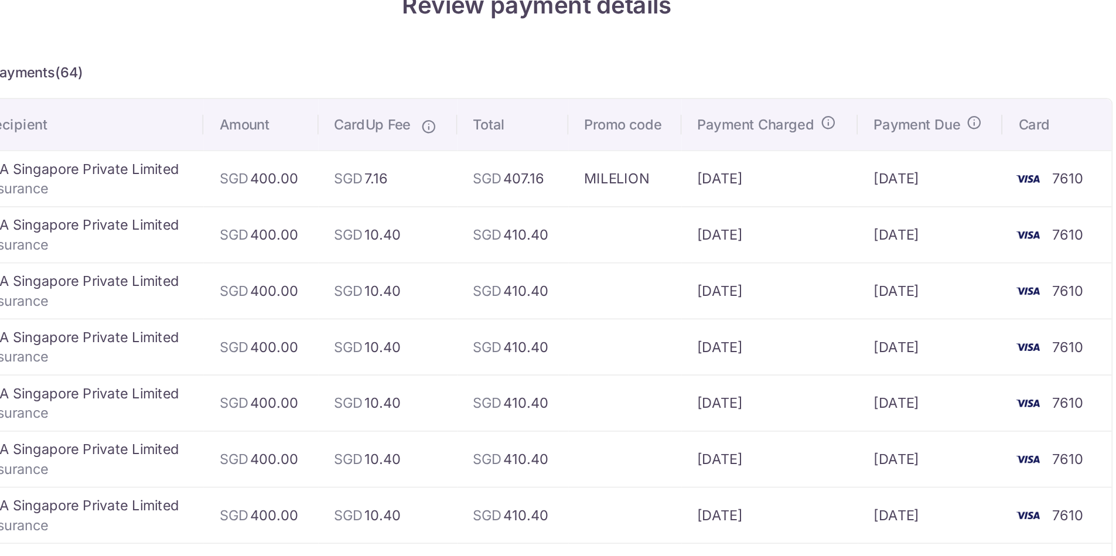
click at [577, 182] on td "MILELION" at bounding box center [610, 198] width 67 height 33
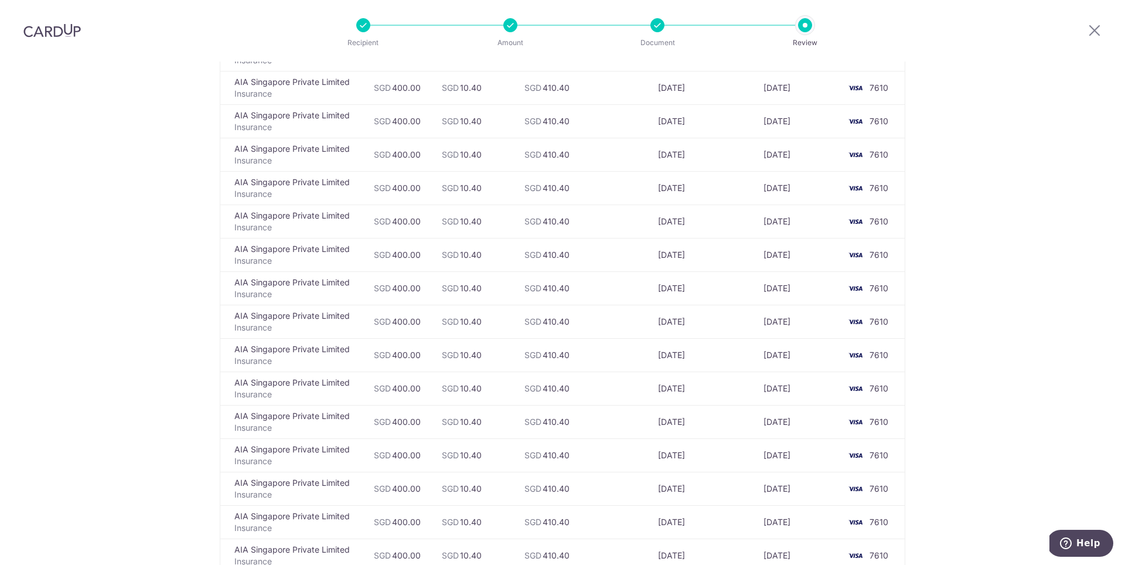
scroll to position [1951, 0]
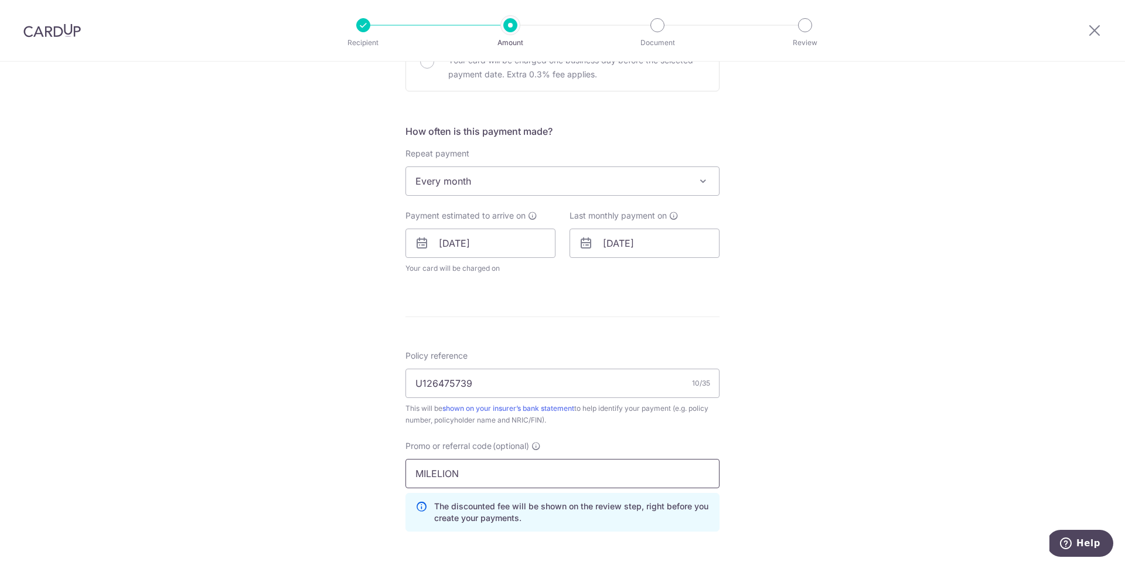
drag, startPoint x: 477, startPoint y: 481, endPoint x: 351, endPoint y: 487, distance: 125.5
click at [351, 487] on div "Tell us more about your payment Enter payment amount SGD 400.00 400.00 Select C…" at bounding box center [562, 227] width 1125 height 1112
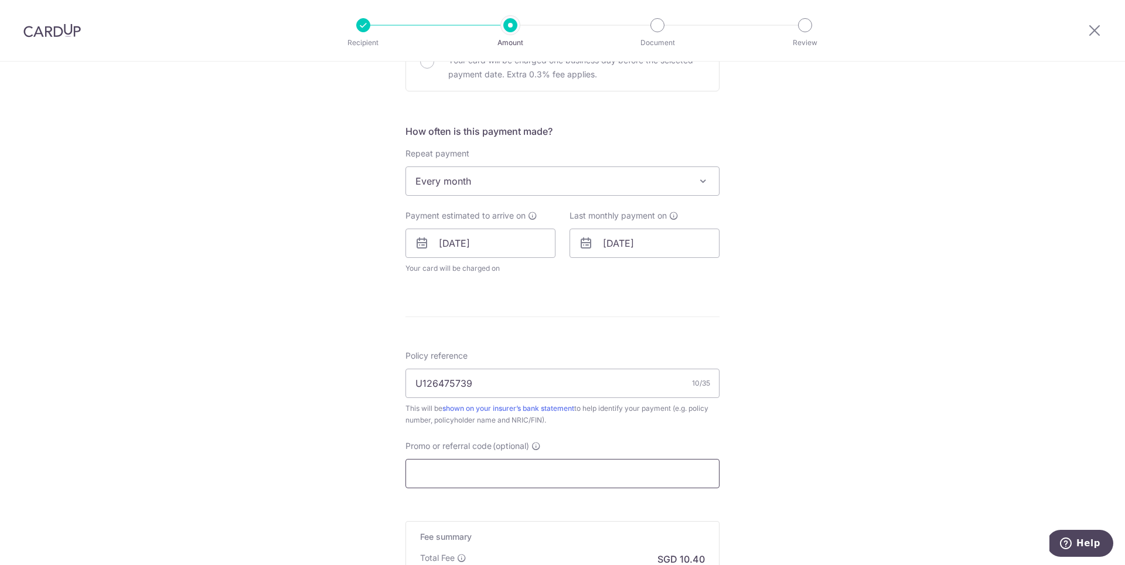
paste input "REC185"
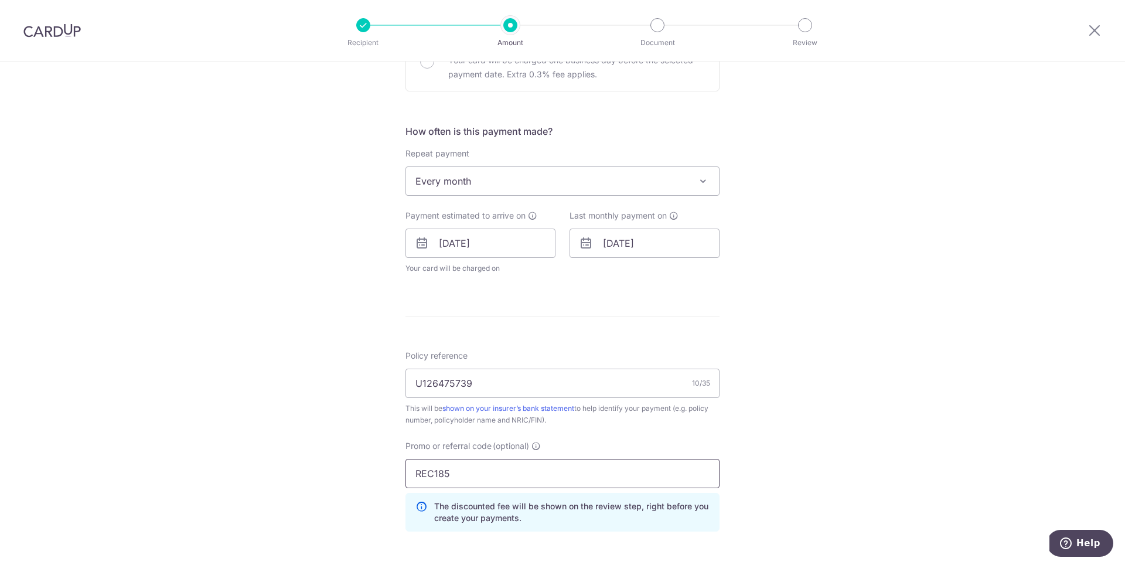
scroll to position [609, 0]
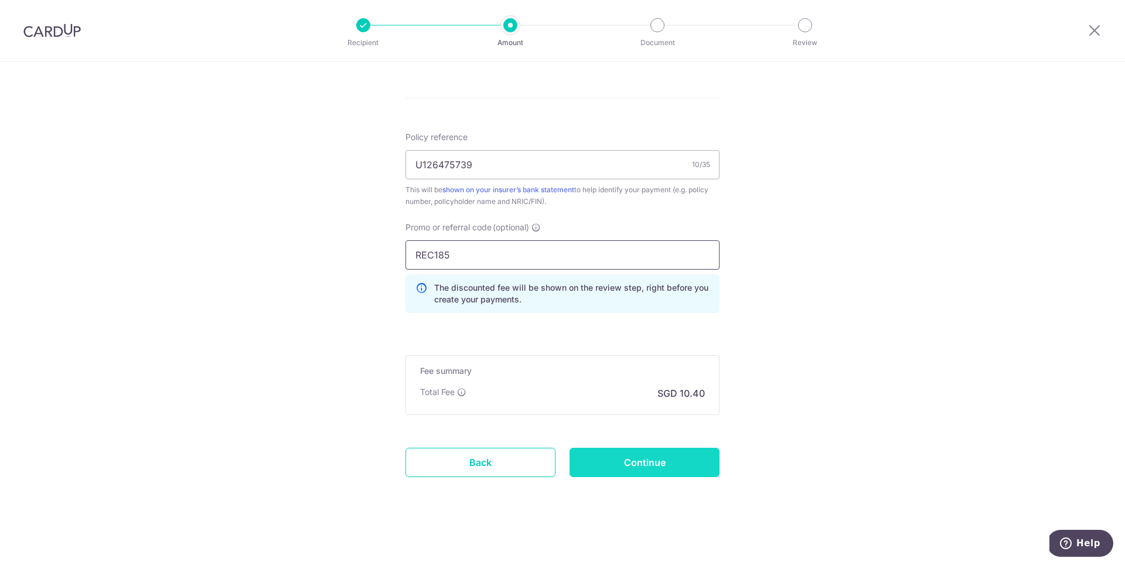
type input "REC185"
click at [603, 461] on input "Continue" at bounding box center [644, 462] width 150 height 29
type input "Update Schedule"
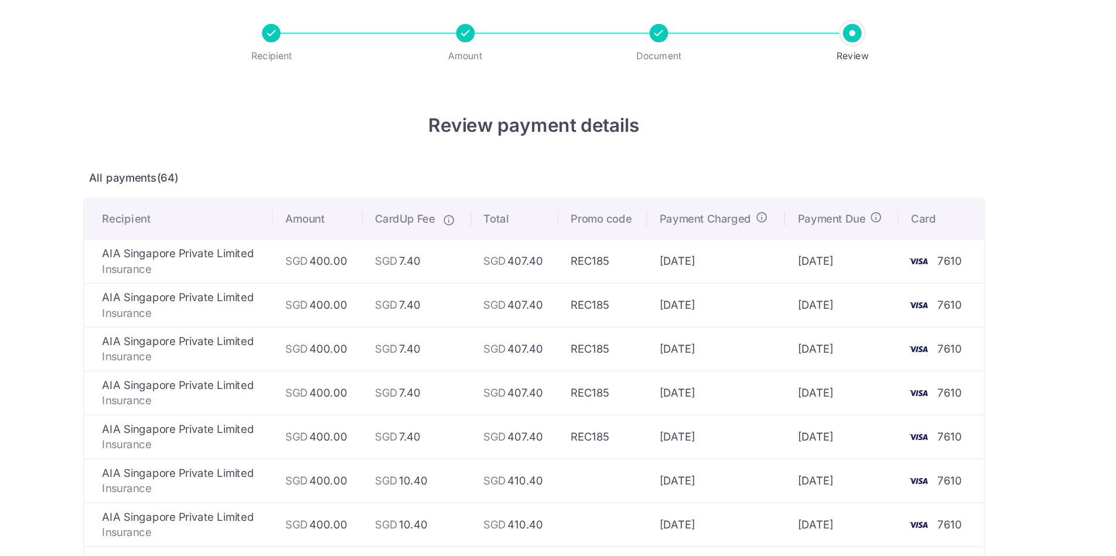
scroll to position [16, 0]
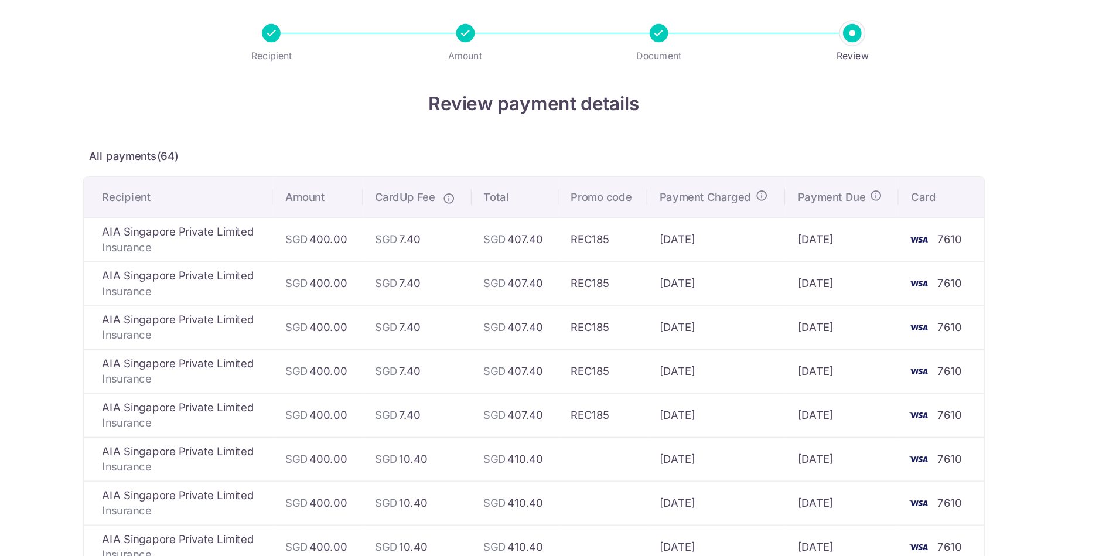
drag, startPoint x: 615, startPoint y: 308, endPoint x: 651, endPoint y: 321, distance: 38.0
click at [749, 321] on td "[DATE]" at bounding box center [792, 315] width 86 height 33
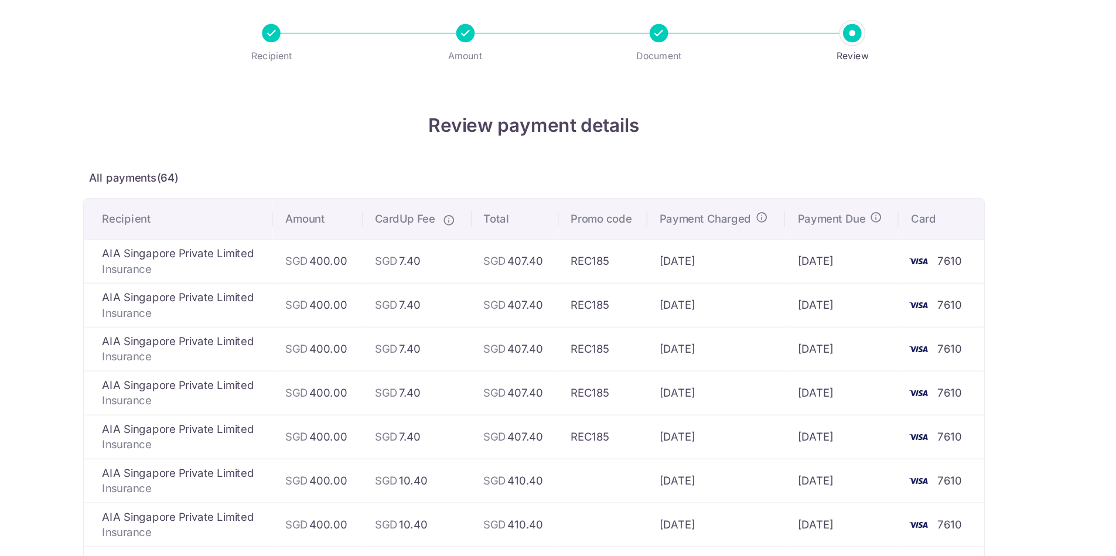
scroll to position [2, 0]
